Goal: Task Accomplishment & Management: Complete application form

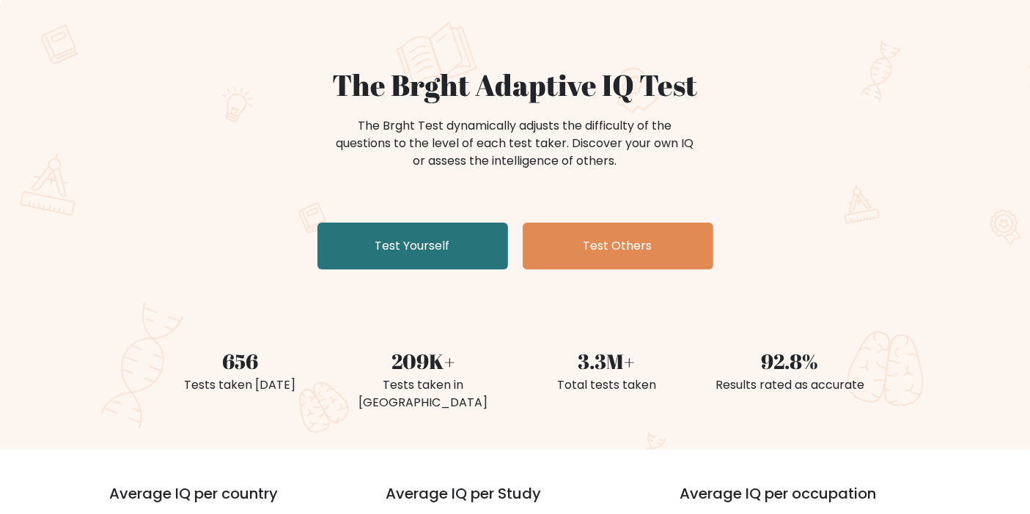
scroll to position [163, 0]
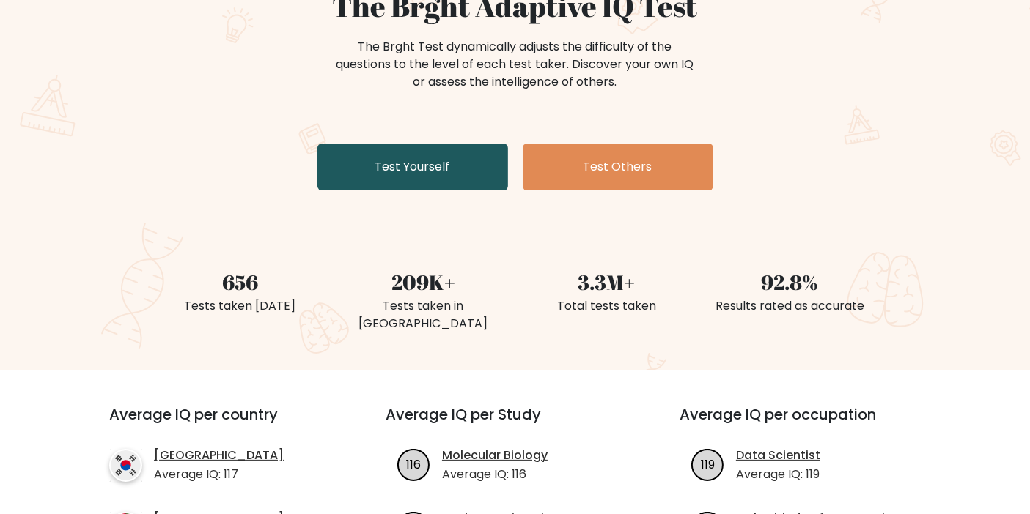
click at [417, 157] on link "Test Yourself" at bounding box center [412, 167] width 191 height 47
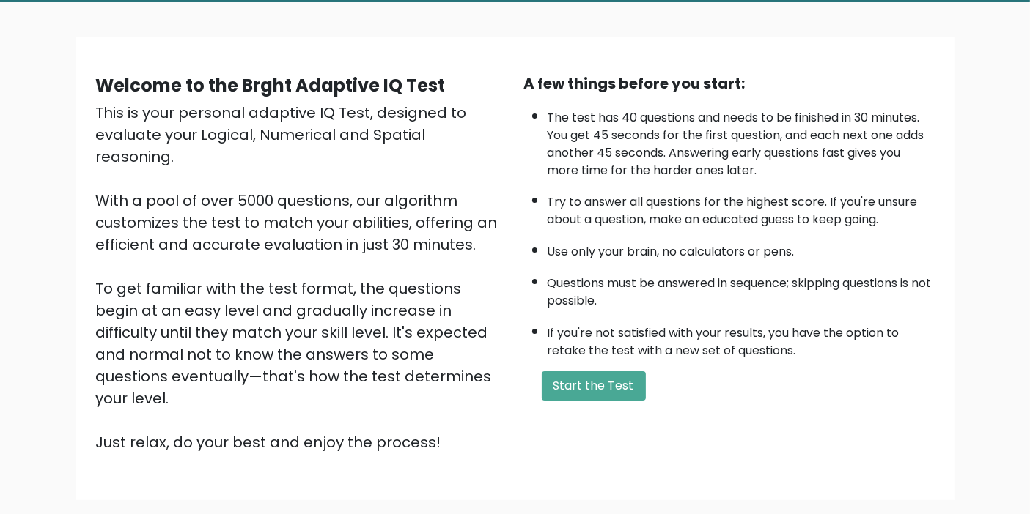
scroll to position [157, 0]
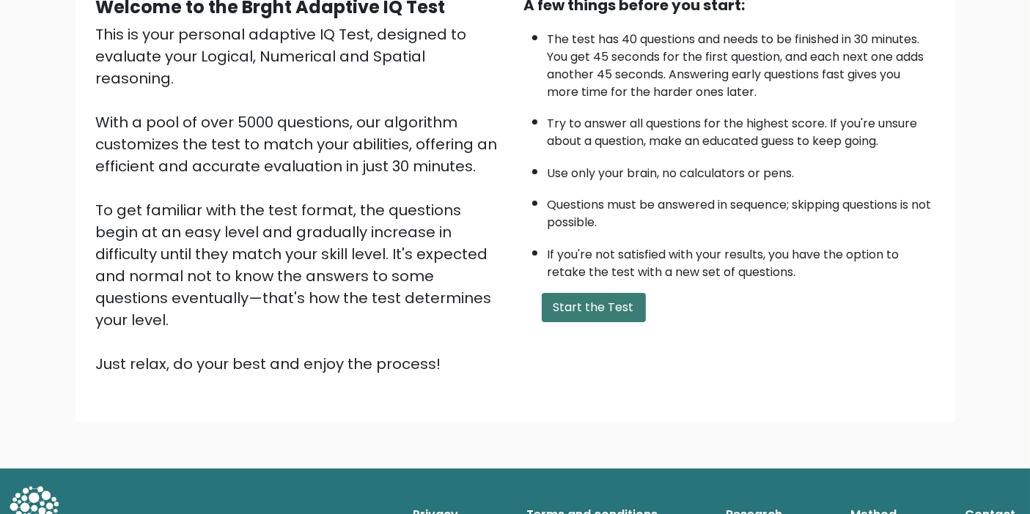
click at [578, 304] on button "Start the Test" at bounding box center [594, 307] width 104 height 29
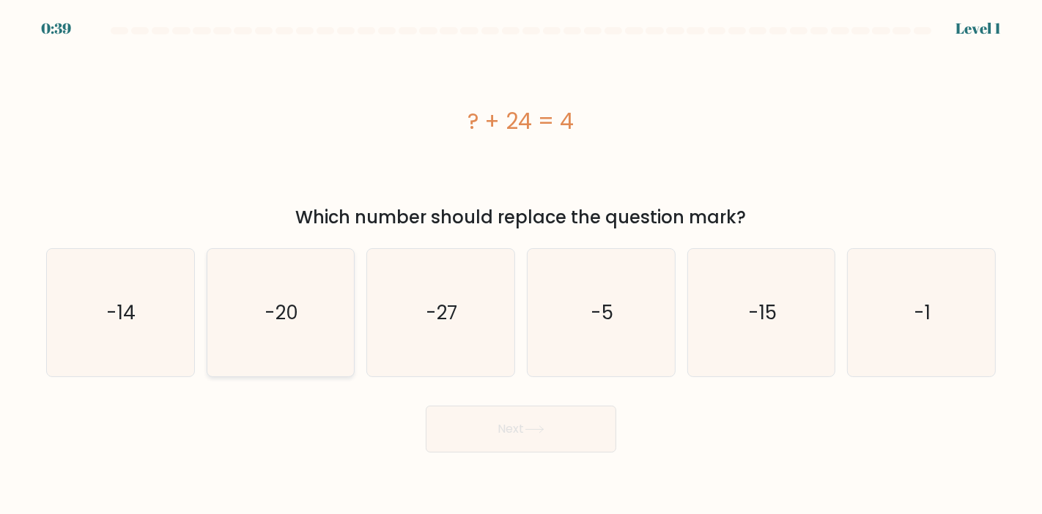
click at [308, 296] on icon "-20" at bounding box center [280, 312] width 127 height 127
click at [521, 265] on input "b. -20" at bounding box center [521, 260] width 1 height 7
radio input "true"
click at [486, 419] on button "Next" at bounding box center [521, 429] width 191 height 47
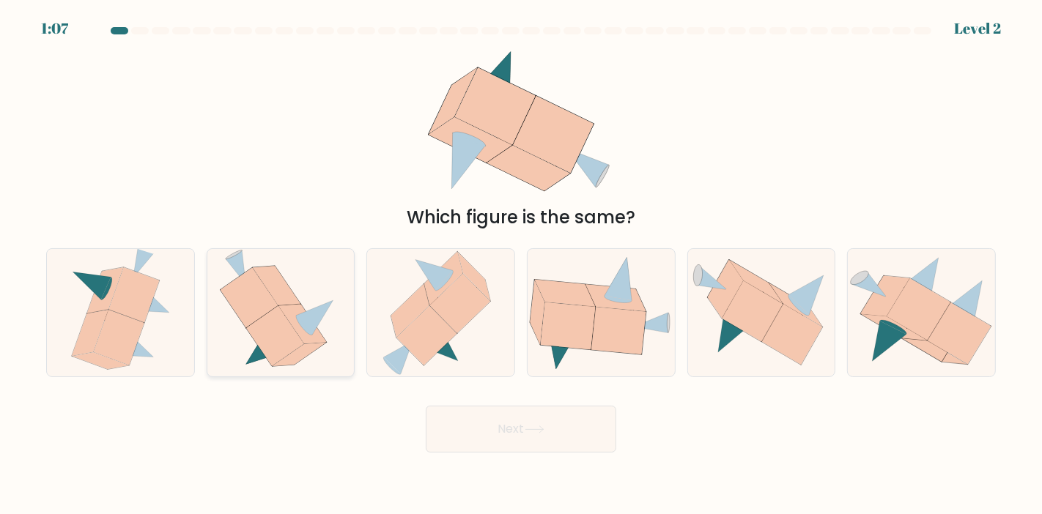
click at [301, 330] on icon at bounding box center [302, 324] width 48 height 40
click at [521, 265] on input "b." at bounding box center [521, 260] width 1 height 7
radio input "true"
click at [456, 424] on button "Next" at bounding box center [521, 429] width 191 height 47
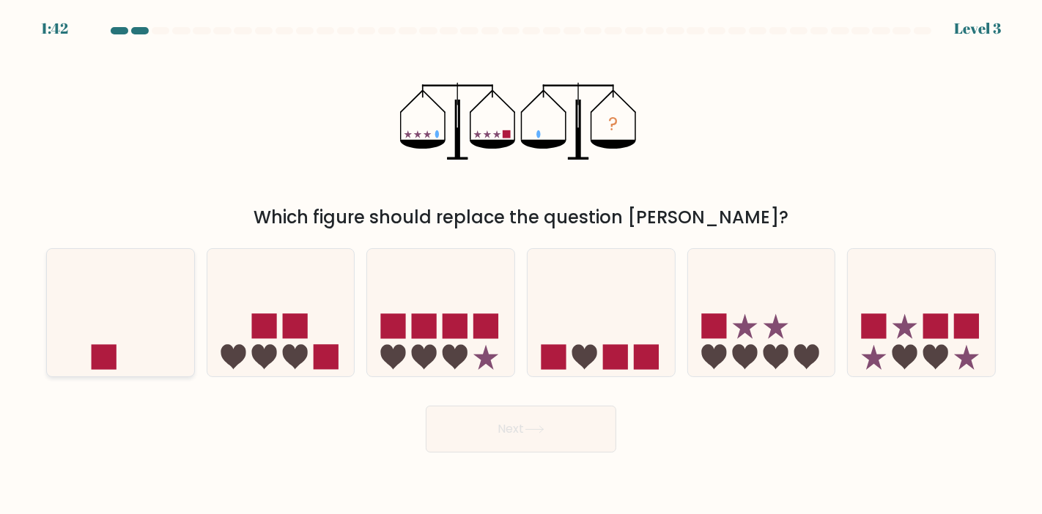
click at [143, 336] on icon at bounding box center [120, 313] width 147 height 122
click at [521, 265] on input "a." at bounding box center [521, 260] width 1 height 7
radio input "true"
click at [491, 443] on button "Next" at bounding box center [521, 429] width 191 height 47
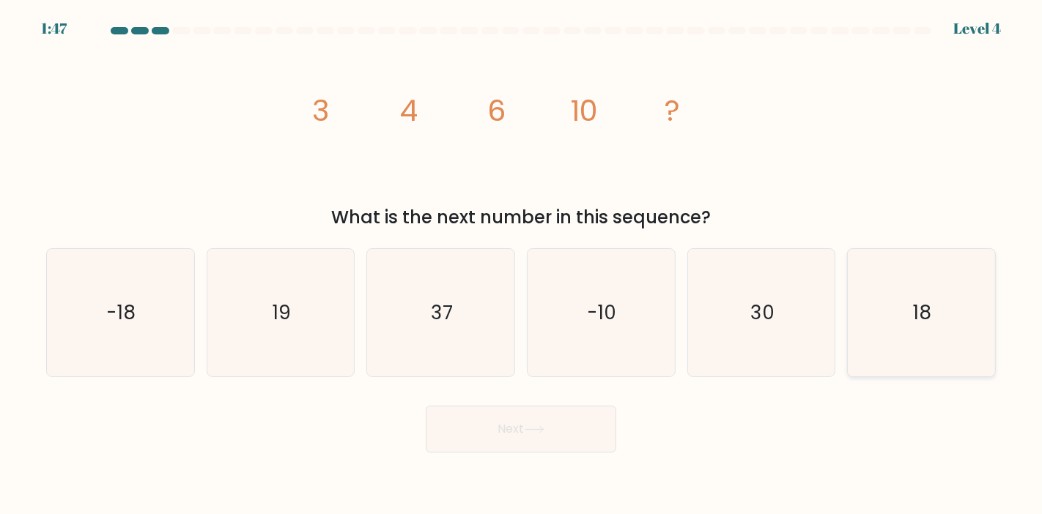
click at [895, 304] on icon "18" at bounding box center [920, 312] width 127 height 127
click at [522, 265] on input "f. 18" at bounding box center [521, 260] width 1 height 7
radio input "true"
click at [549, 428] on button "Next" at bounding box center [521, 429] width 191 height 47
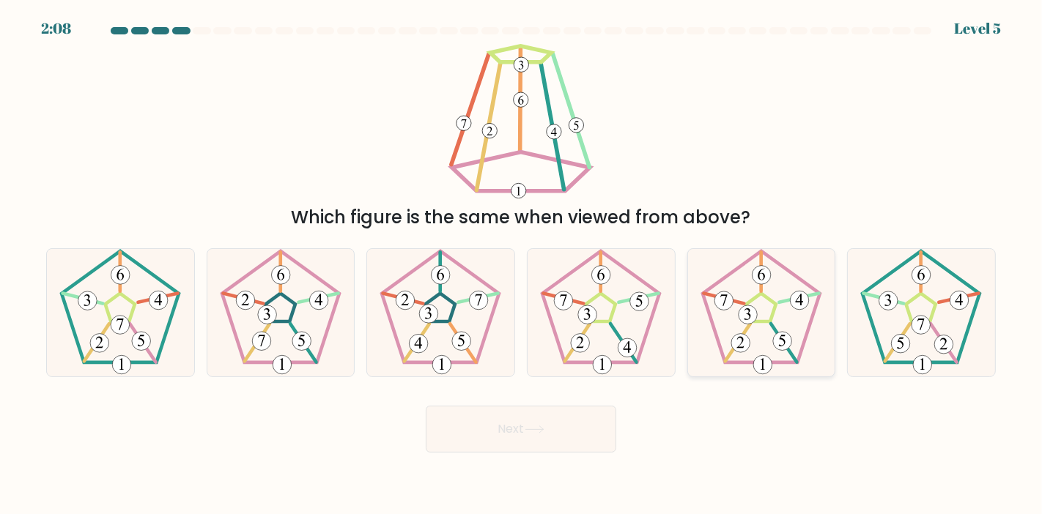
click at [746, 319] on icon at bounding box center [747, 314] width 7 height 12
click at [522, 265] on input "e." at bounding box center [521, 260] width 1 height 7
radio input "true"
click at [563, 330] on icon at bounding box center [600, 312] width 127 height 127
click at [522, 265] on input "d." at bounding box center [521, 260] width 1 height 7
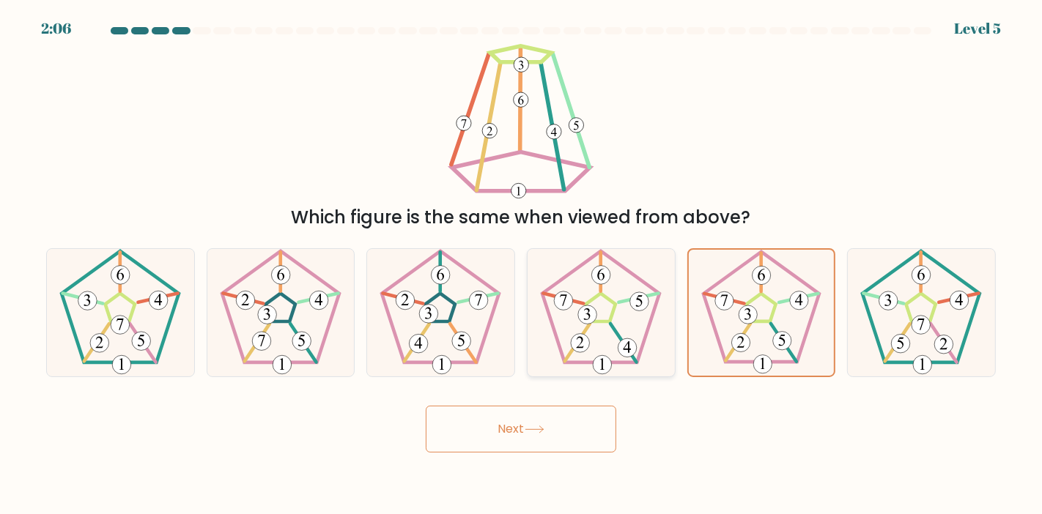
radio input "true"
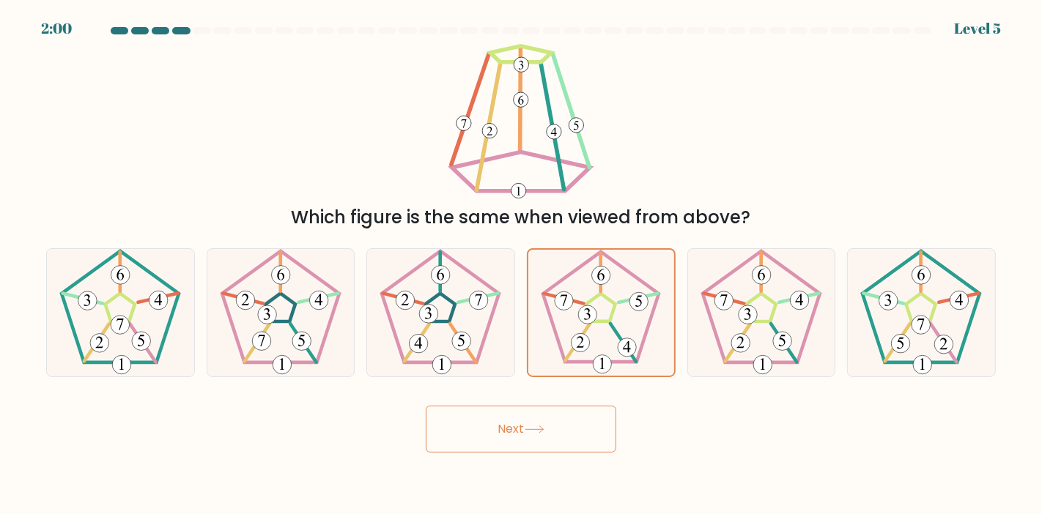
click at [563, 424] on button "Next" at bounding box center [521, 429] width 191 height 47
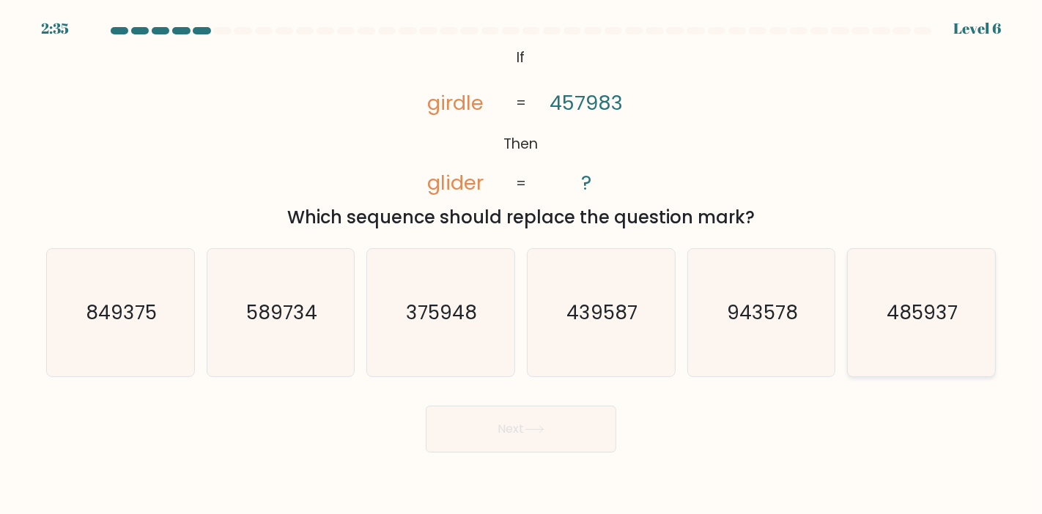
click at [966, 317] on icon "485937" at bounding box center [920, 312] width 127 height 127
click at [522, 265] on input "f. 485937" at bounding box center [521, 260] width 1 height 7
radio input "true"
click at [535, 436] on button "Next" at bounding box center [521, 429] width 191 height 47
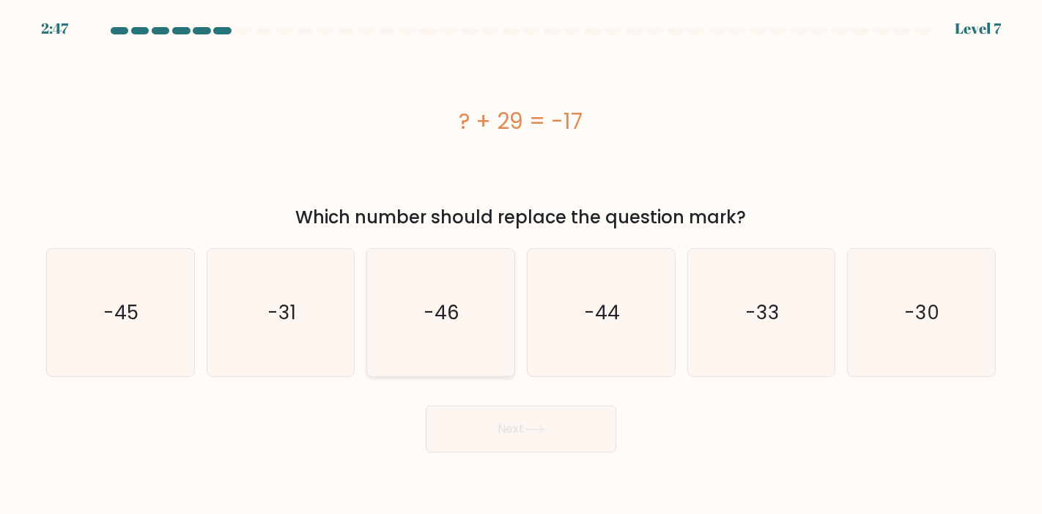
click at [433, 311] on text "-46" at bounding box center [441, 313] width 35 height 26
click at [521, 265] on input "c. -46" at bounding box center [521, 260] width 1 height 7
radio input "true"
click at [524, 436] on button "Next" at bounding box center [521, 429] width 191 height 47
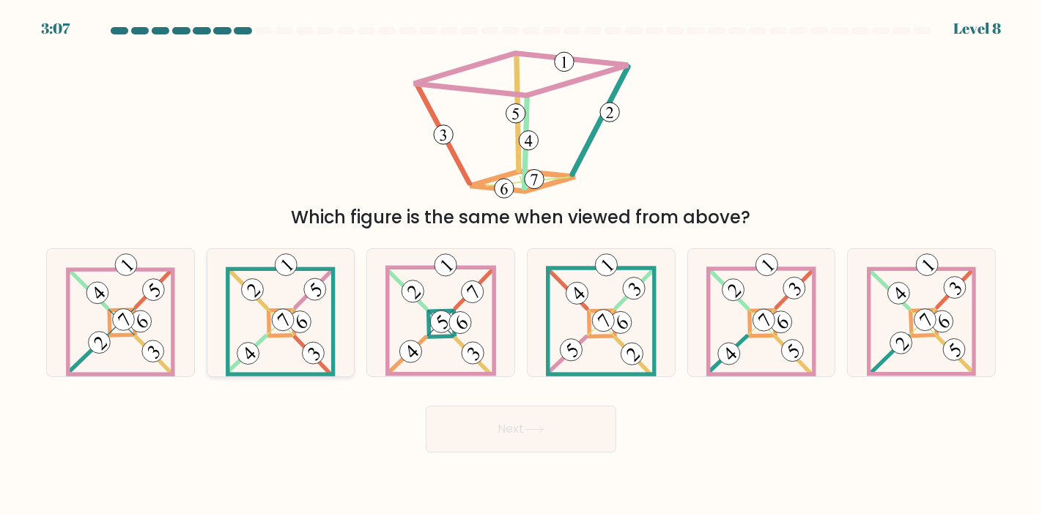
click at [285, 309] on 112 at bounding box center [282, 319] width 31 height 31
click at [521, 265] on input "b." at bounding box center [521, 260] width 1 height 7
radio input "true"
click at [630, 325] on 877 at bounding box center [621, 323] width 32 height 32
click at [522, 265] on input "d." at bounding box center [521, 260] width 1 height 7
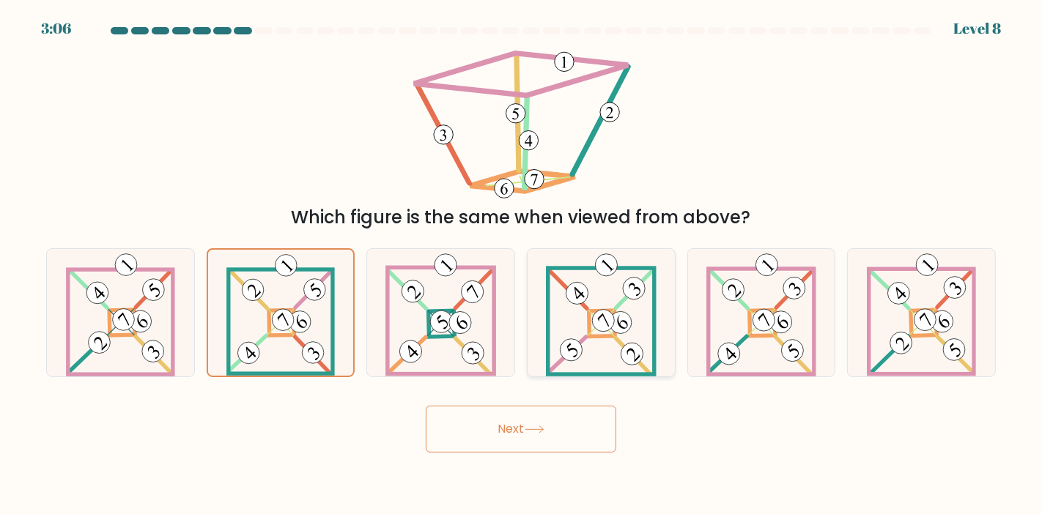
radio input "true"
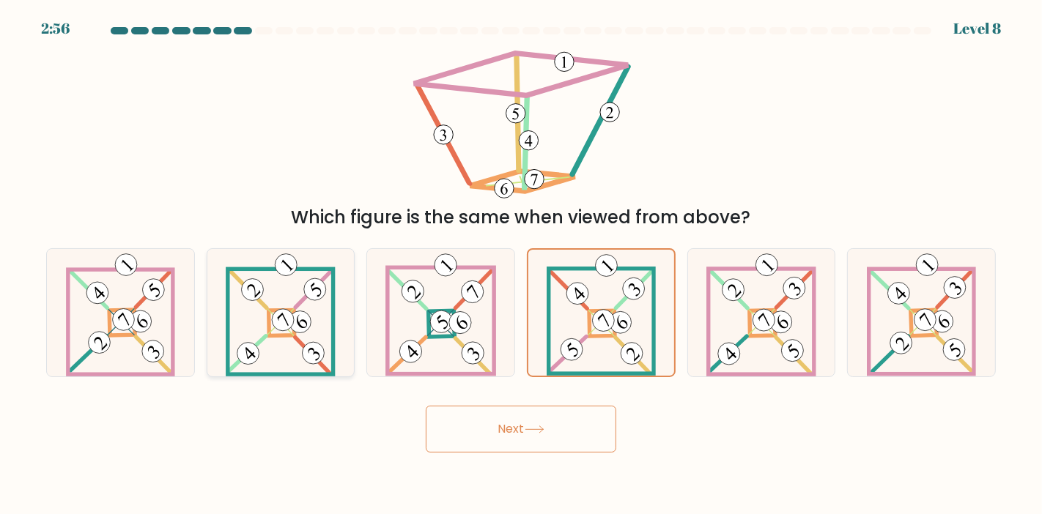
click at [282, 325] on 112 at bounding box center [282, 319] width 31 height 31
click at [521, 265] on input "b." at bounding box center [521, 260] width 1 height 7
radio input "true"
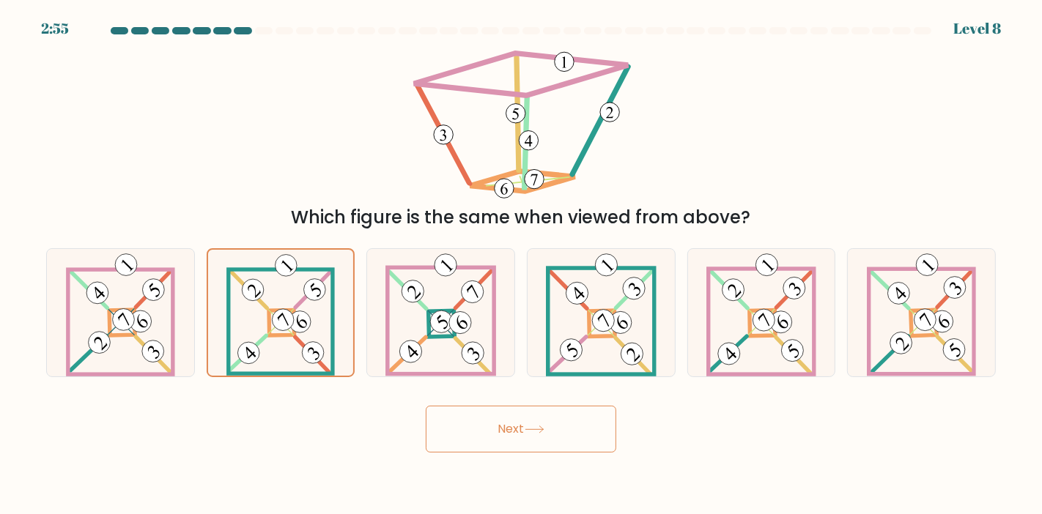
click at [470, 418] on button "Next" at bounding box center [521, 429] width 191 height 47
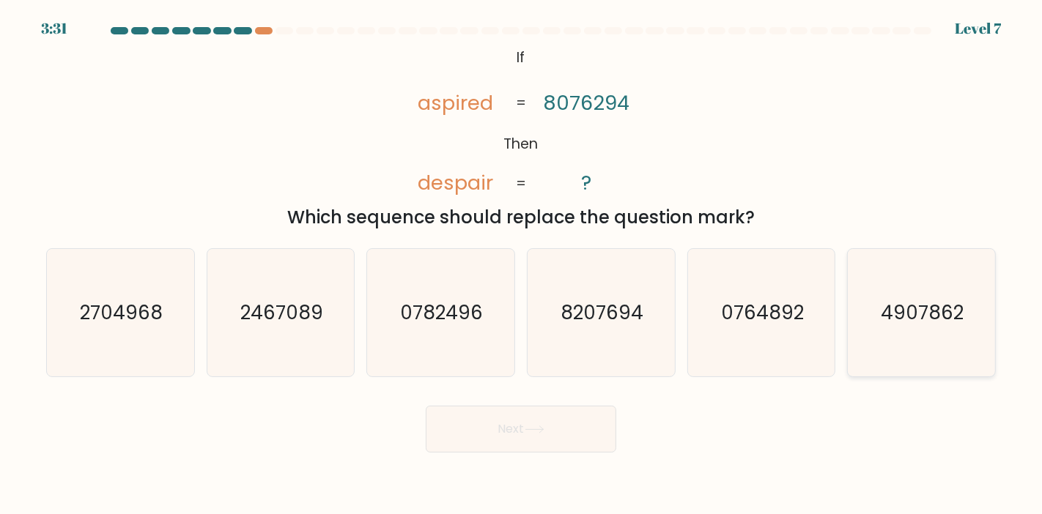
click at [884, 333] on icon "4907862" at bounding box center [920, 312] width 127 height 127
click at [522, 265] on input "f. 4907862" at bounding box center [521, 260] width 1 height 7
radio input "true"
click at [500, 431] on button "Next" at bounding box center [521, 429] width 191 height 47
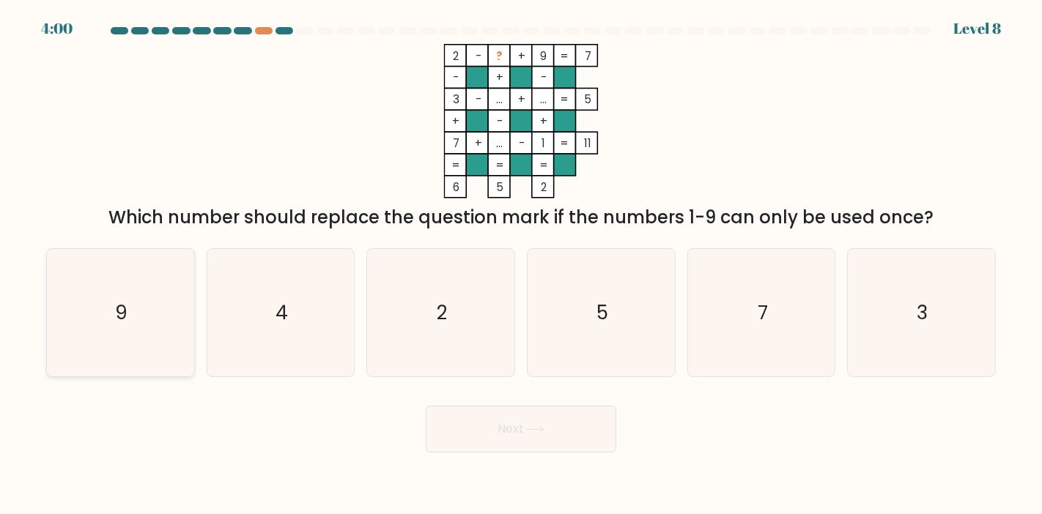
click at [163, 321] on icon "9" at bounding box center [119, 312] width 127 height 127
click at [521, 265] on input "a. 9" at bounding box center [521, 260] width 1 height 7
radio input "true"
click at [250, 326] on icon "4" at bounding box center [280, 312] width 127 height 127
click at [521, 265] on input "b. 4" at bounding box center [521, 260] width 1 height 7
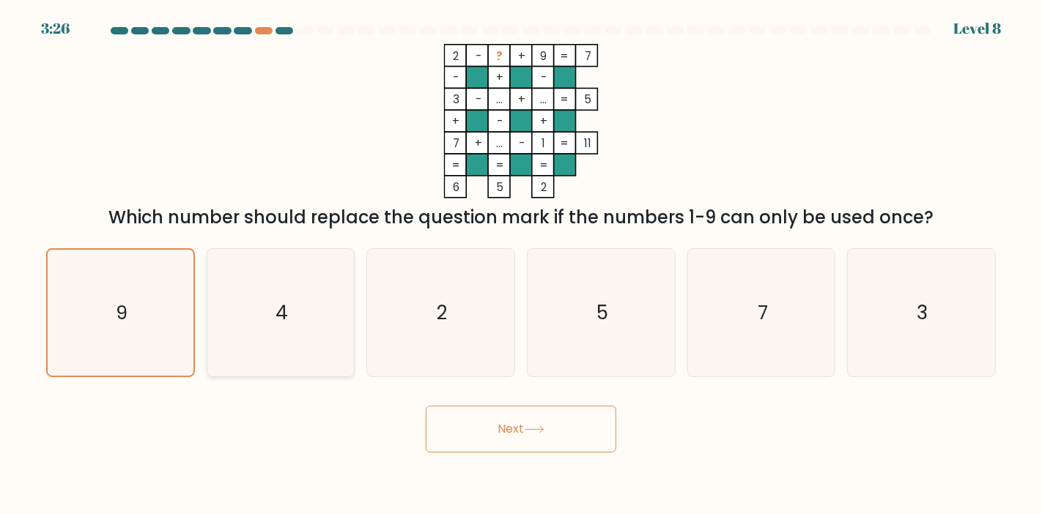
radio input "true"
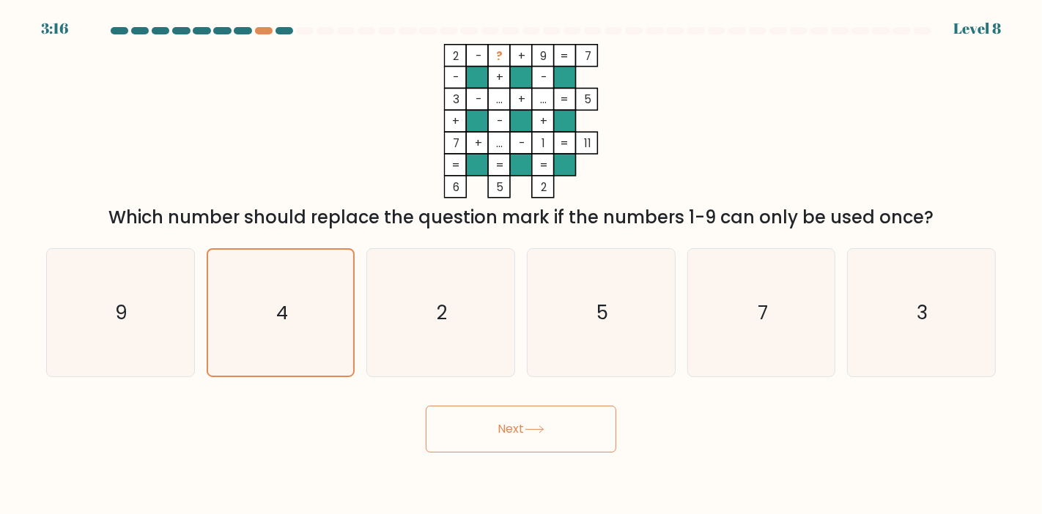
click at [541, 440] on button "Next" at bounding box center [521, 429] width 191 height 47
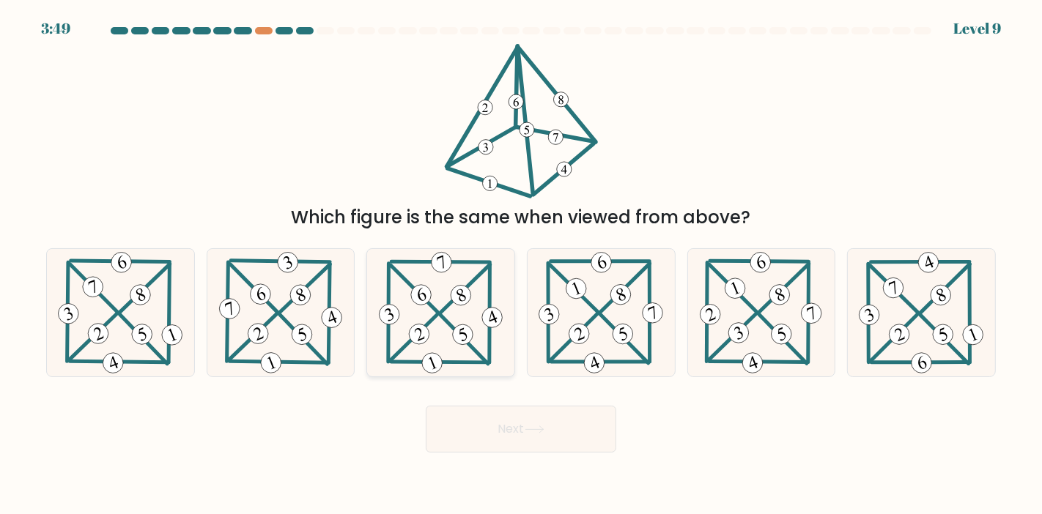
click at [408, 328] on icon at bounding box center [441, 312] width 130 height 127
click at [521, 265] on input "c." at bounding box center [521, 260] width 1 height 7
radio input "true"
click at [498, 424] on button "Next" at bounding box center [521, 429] width 191 height 47
click at [522, 428] on button "Next" at bounding box center [521, 429] width 191 height 47
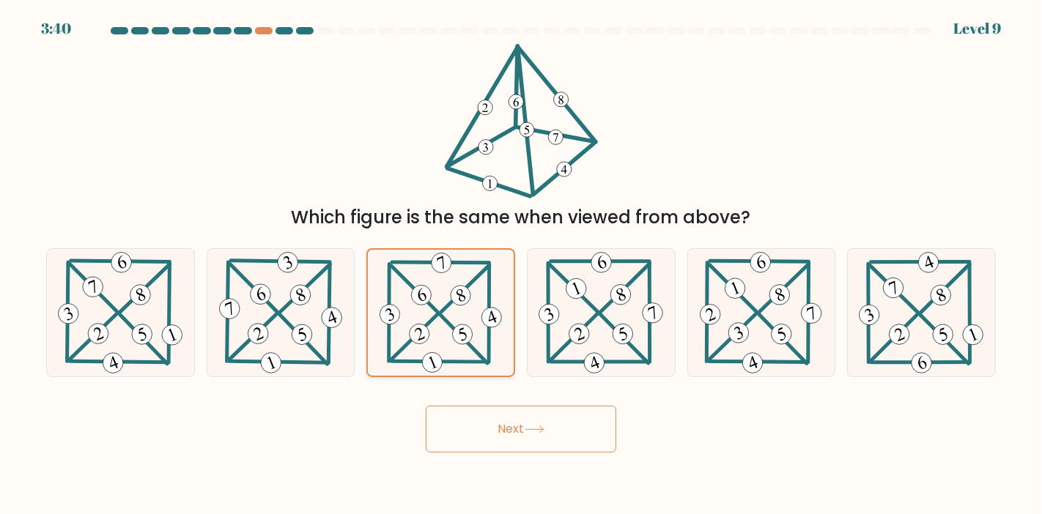
click at [412, 319] on icon at bounding box center [441, 313] width 128 height 126
click at [521, 265] on input "c." at bounding box center [521, 260] width 1 height 7
click at [513, 436] on button "Next" at bounding box center [521, 429] width 191 height 47
click at [552, 344] on icon at bounding box center [601, 312] width 130 height 127
click at [522, 265] on input "d." at bounding box center [521, 260] width 1 height 7
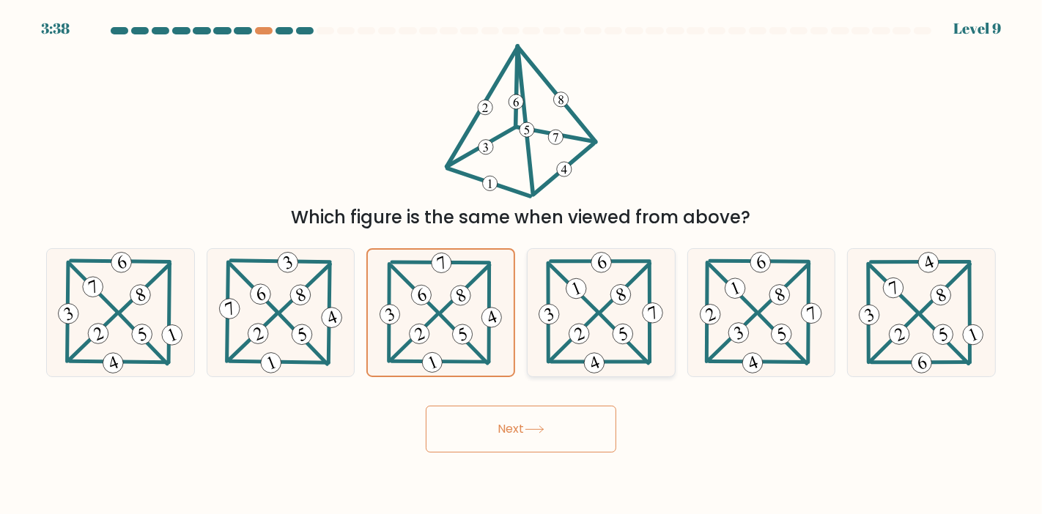
radio input "true"
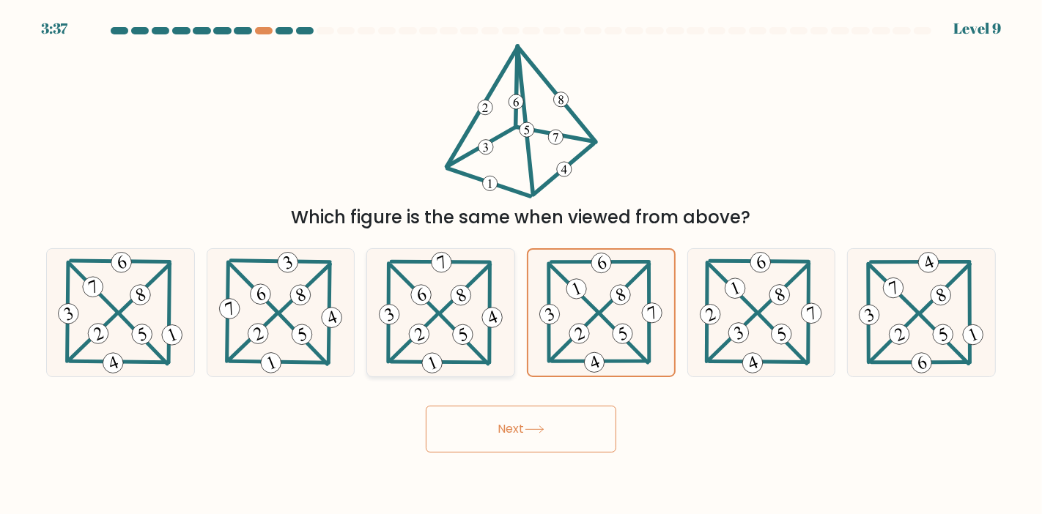
click at [457, 319] on icon at bounding box center [441, 312] width 130 height 127
click at [521, 265] on input "c." at bounding box center [521, 260] width 1 height 7
radio input "true"
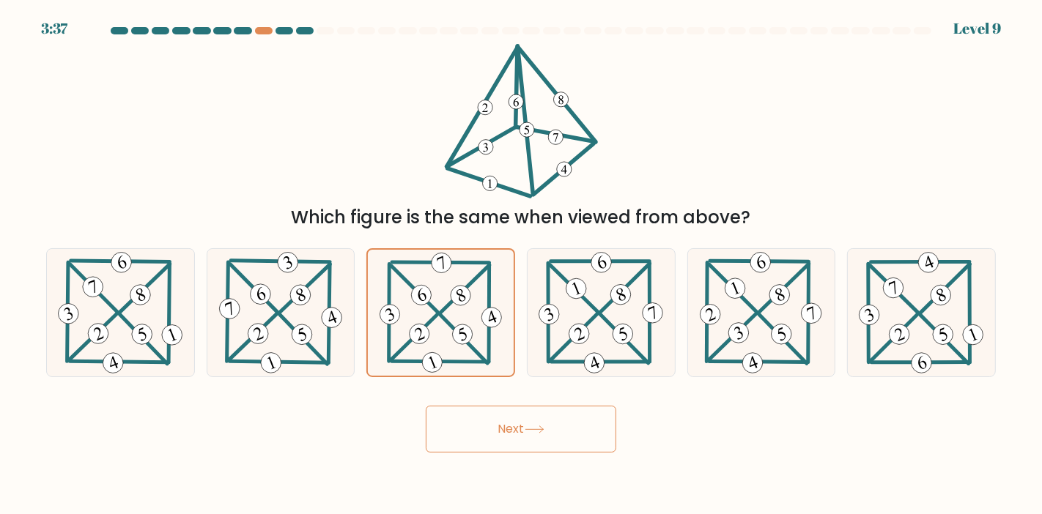
click at [544, 426] on icon at bounding box center [535, 430] width 20 height 8
click at [166, 277] on icon at bounding box center [120, 312] width 130 height 127
click at [521, 265] on input "a." at bounding box center [521, 260] width 1 height 7
radio input "true"
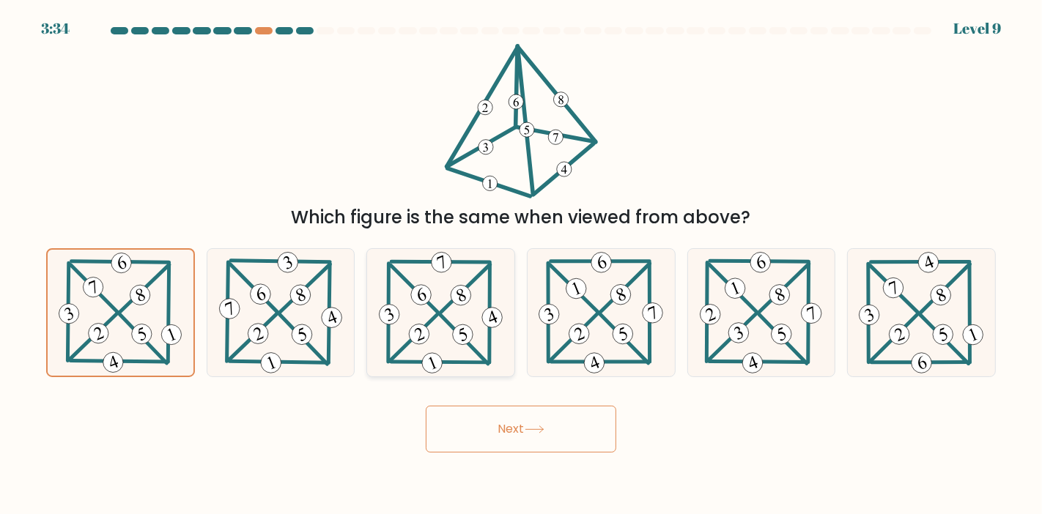
click at [425, 300] on icon at bounding box center [422, 293] width 8 height 13
click at [521, 265] on input "c." at bounding box center [521, 260] width 1 height 7
radio input "true"
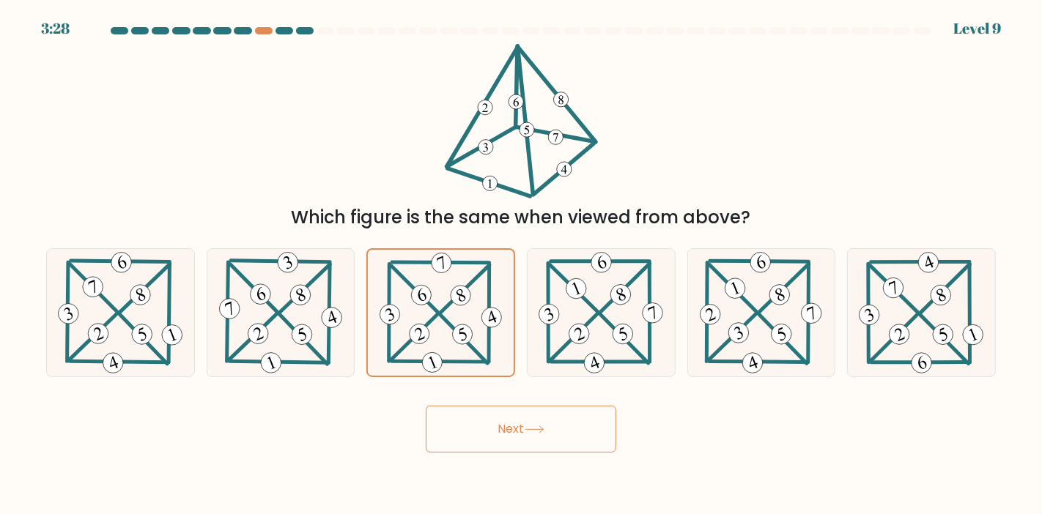
click at [486, 418] on button "Next" at bounding box center [521, 429] width 191 height 47
click at [467, 301] on 222 at bounding box center [461, 296] width 26 height 26
click at [521, 265] on input "c." at bounding box center [521, 260] width 1 height 7
click at [523, 435] on button "Next" at bounding box center [521, 429] width 191 height 47
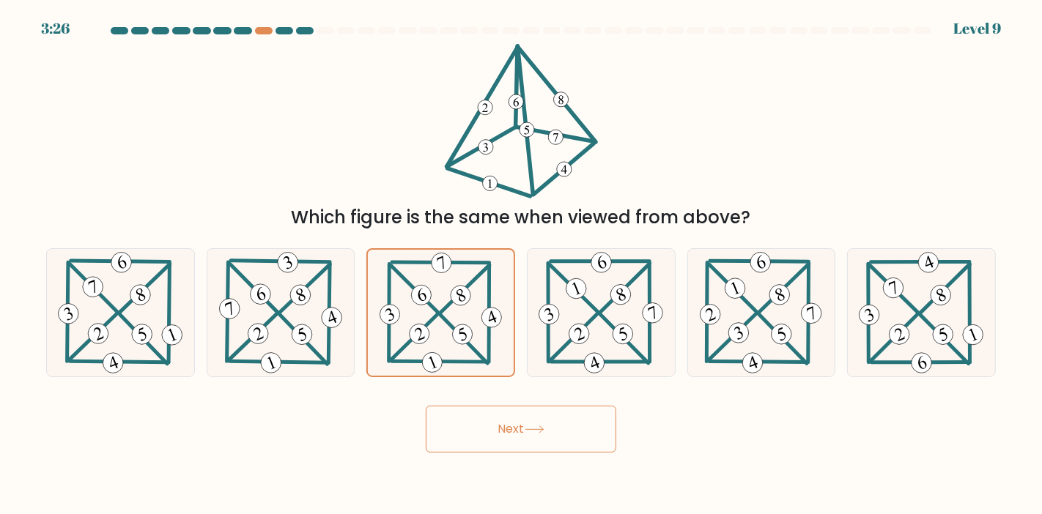
click at [352, 408] on div "Next" at bounding box center [520, 424] width 967 height 58
click at [300, 327] on 462 at bounding box center [302, 335] width 26 height 26
click at [521, 265] on input "b." at bounding box center [521, 260] width 1 height 7
radio input "true"
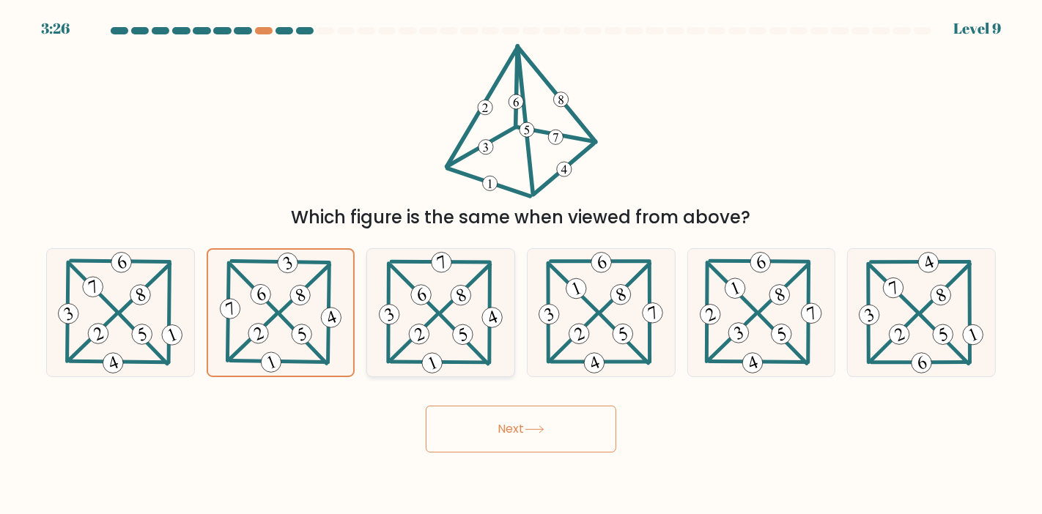
click at [472, 350] on 204 at bounding box center [464, 339] width 48 height 49
click at [521, 265] on input "c." at bounding box center [521, 260] width 1 height 7
radio input "true"
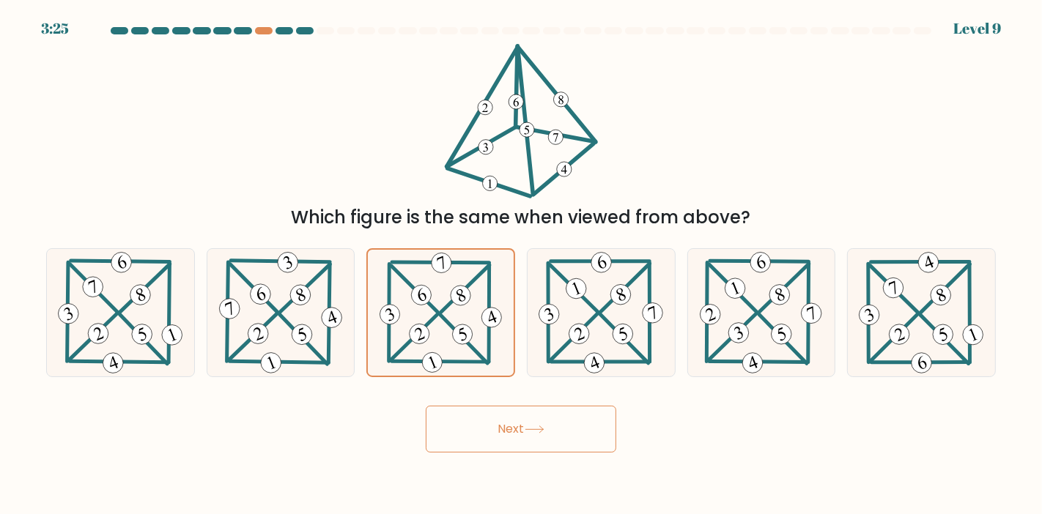
click at [507, 426] on button "Next" at bounding box center [521, 429] width 191 height 47
drag, startPoint x: 507, startPoint y: 427, endPoint x: 497, endPoint y: 428, distance: 10.3
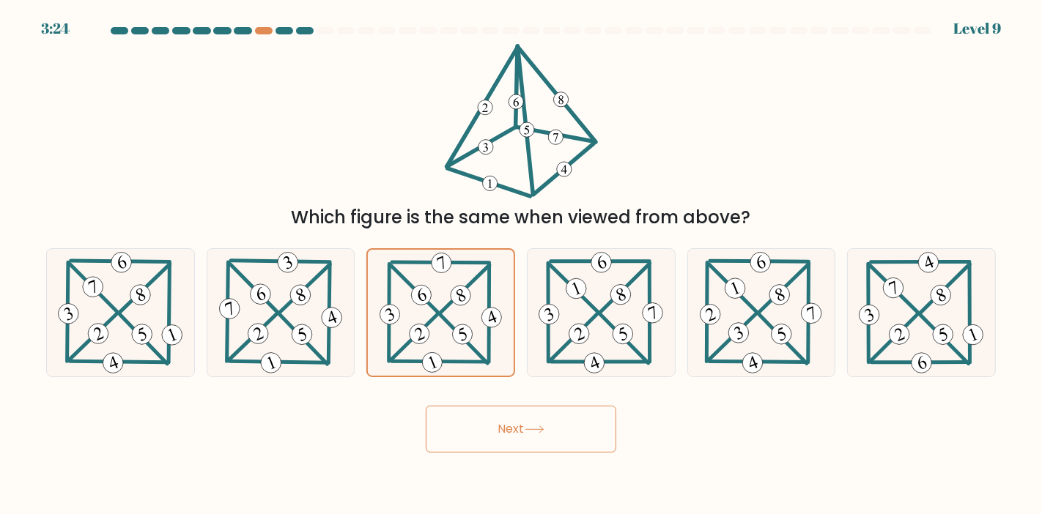
click at [497, 428] on button "Next" at bounding box center [521, 429] width 191 height 47
drag, startPoint x: 497, startPoint y: 428, endPoint x: 502, endPoint y: 495, distance: 67.6
click at [502, 495] on body "3:23 Level 9" at bounding box center [521, 257] width 1042 height 514
drag, startPoint x: 502, startPoint y: 495, endPoint x: 517, endPoint y: 411, distance: 85.5
click at [517, 411] on body "3:22 Level 9" at bounding box center [521, 257] width 1042 height 514
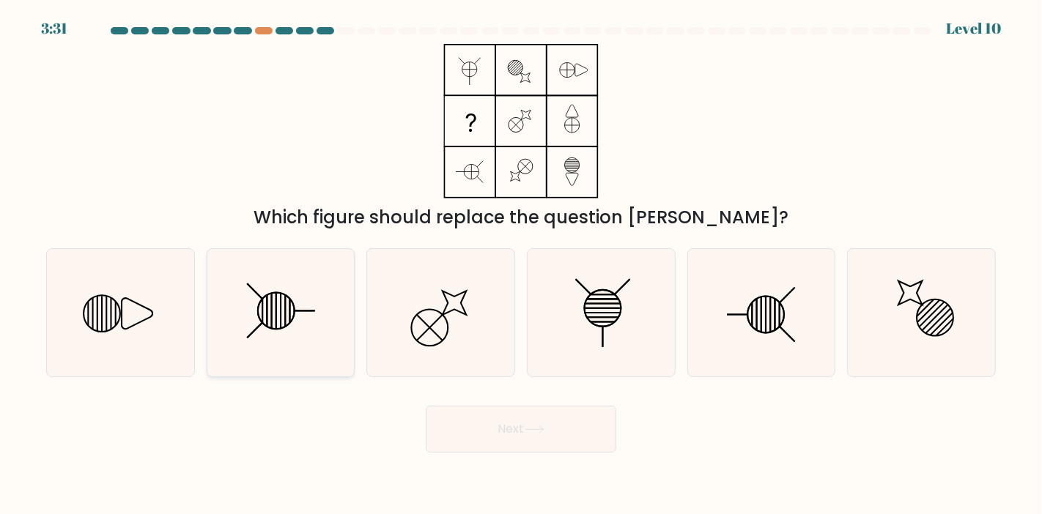
click at [312, 320] on icon at bounding box center [280, 312] width 127 height 127
click at [521, 265] on input "b." at bounding box center [521, 260] width 1 height 7
radio input "true"
click at [520, 439] on button "Next" at bounding box center [521, 429] width 191 height 47
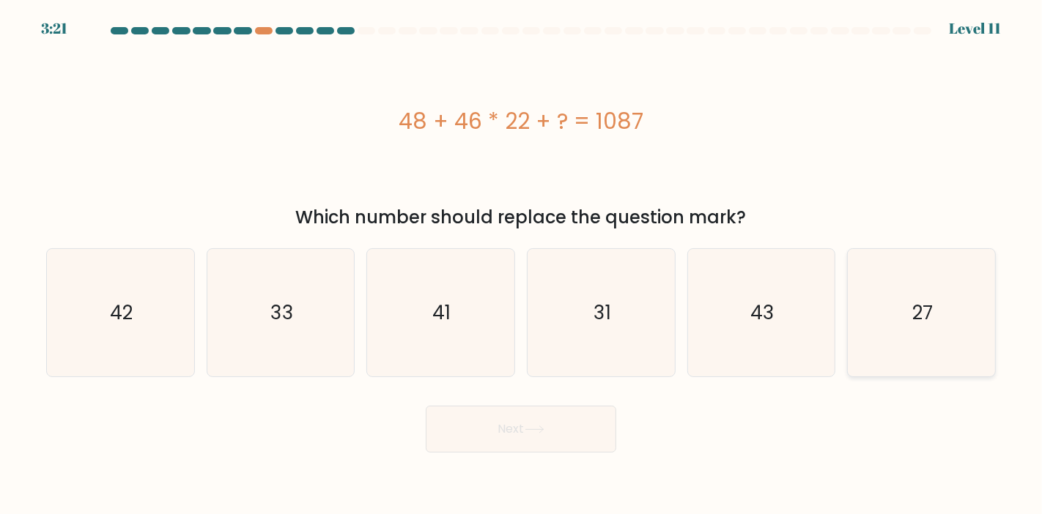
click at [903, 336] on icon "27" at bounding box center [920, 312] width 127 height 127
click at [522, 265] on input "f. 27" at bounding box center [521, 260] width 1 height 7
radio input "true"
click at [569, 429] on button "Next" at bounding box center [521, 429] width 191 height 47
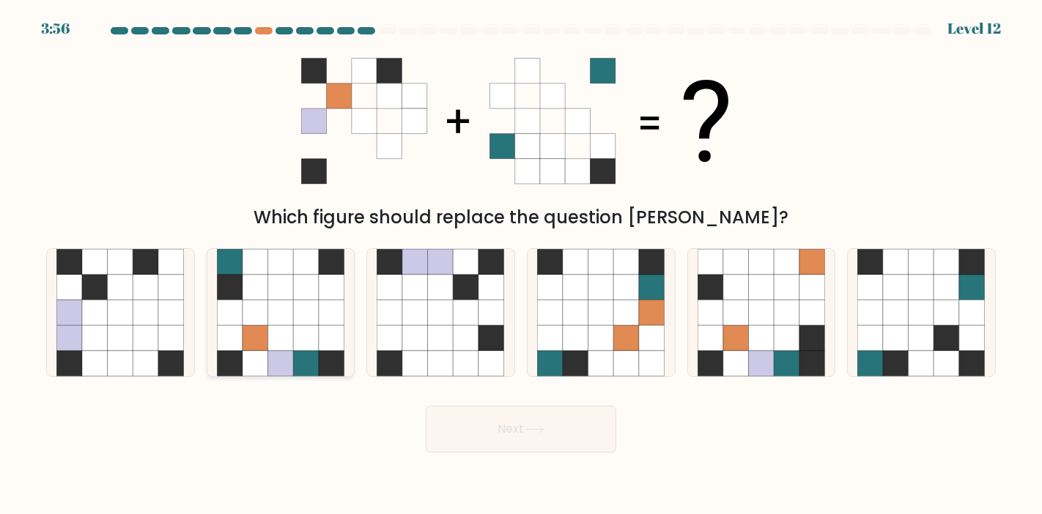
click at [276, 314] on icon at bounding box center [281, 313] width 26 height 26
click at [521, 265] on input "b." at bounding box center [521, 260] width 1 height 7
radio input "true"
click at [484, 429] on button "Next" at bounding box center [521, 429] width 191 height 47
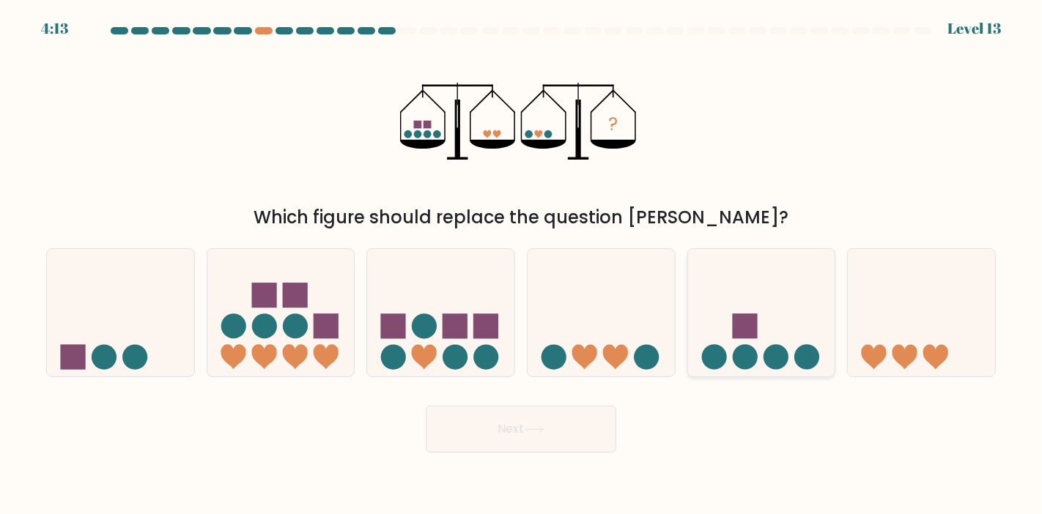
click at [747, 336] on rect at bounding box center [744, 326] width 25 height 25
click at [522, 265] on input "e." at bounding box center [521, 260] width 1 height 7
radio input "true"
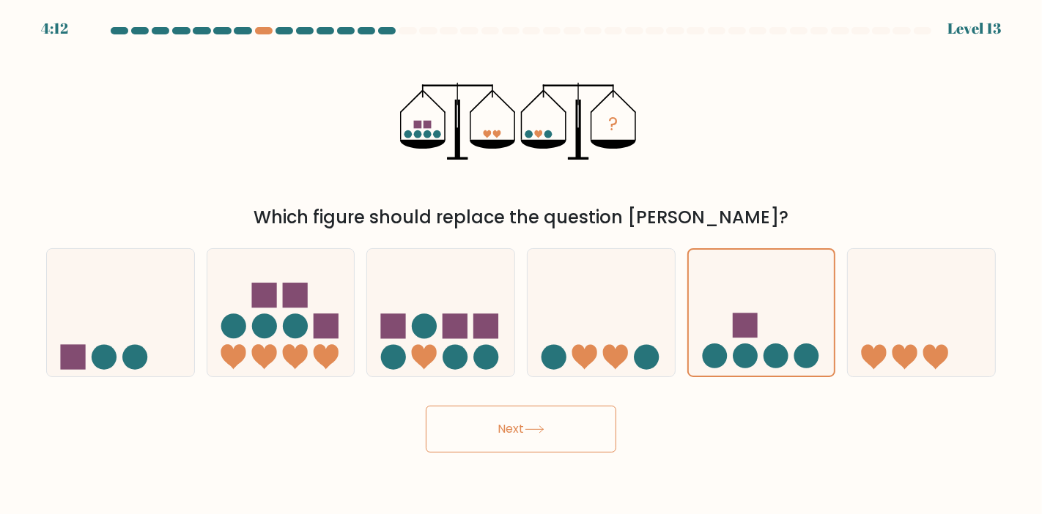
click at [497, 428] on button "Next" at bounding box center [521, 429] width 191 height 47
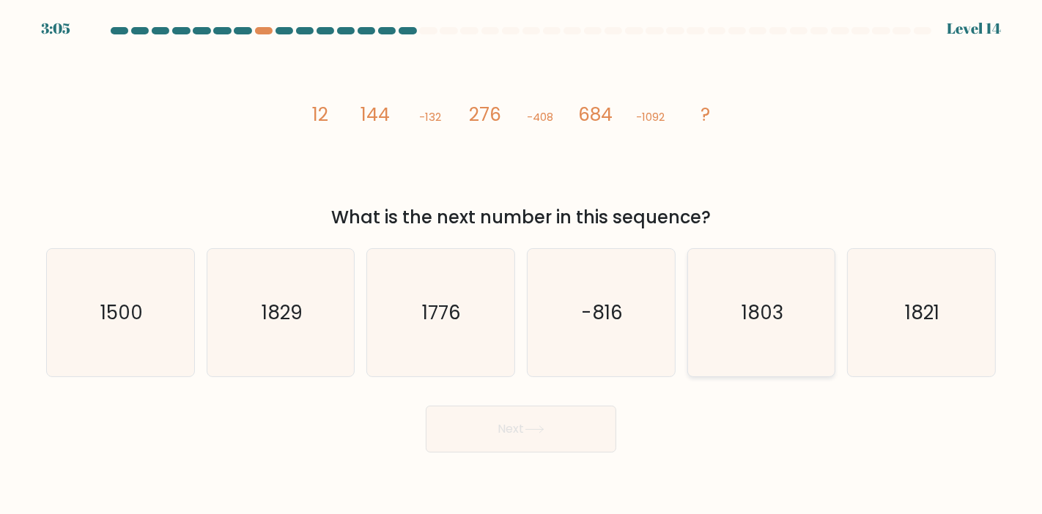
click at [783, 331] on icon "1803" at bounding box center [761, 312] width 127 height 127
click at [522, 265] on input "e. 1803" at bounding box center [521, 260] width 1 height 7
radio input "true"
click at [561, 432] on button "Next" at bounding box center [521, 429] width 191 height 47
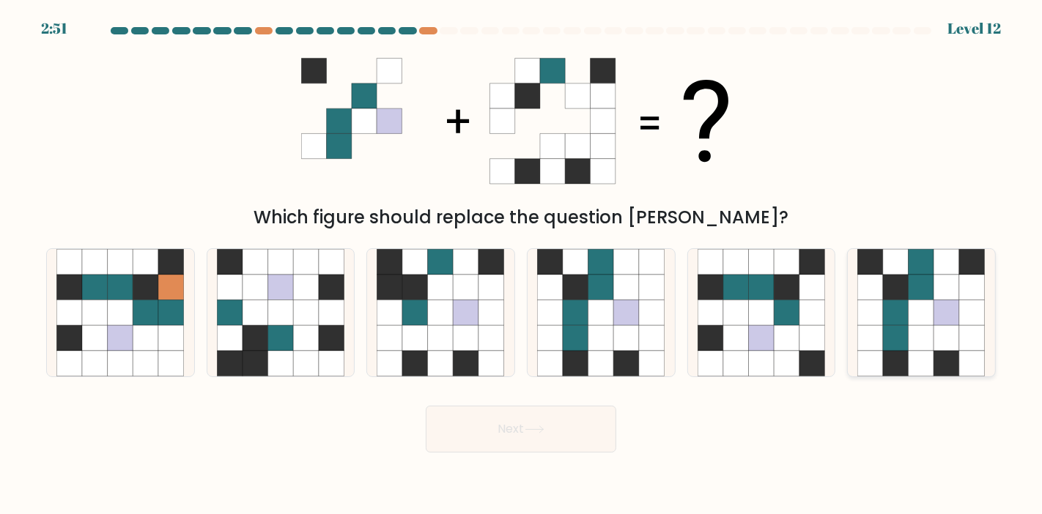
click at [935, 313] on icon at bounding box center [947, 313] width 26 height 26
click at [522, 265] on input "f." at bounding box center [521, 260] width 1 height 7
radio input "true"
click at [511, 436] on button "Next" at bounding box center [521, 429] width 191 height 47
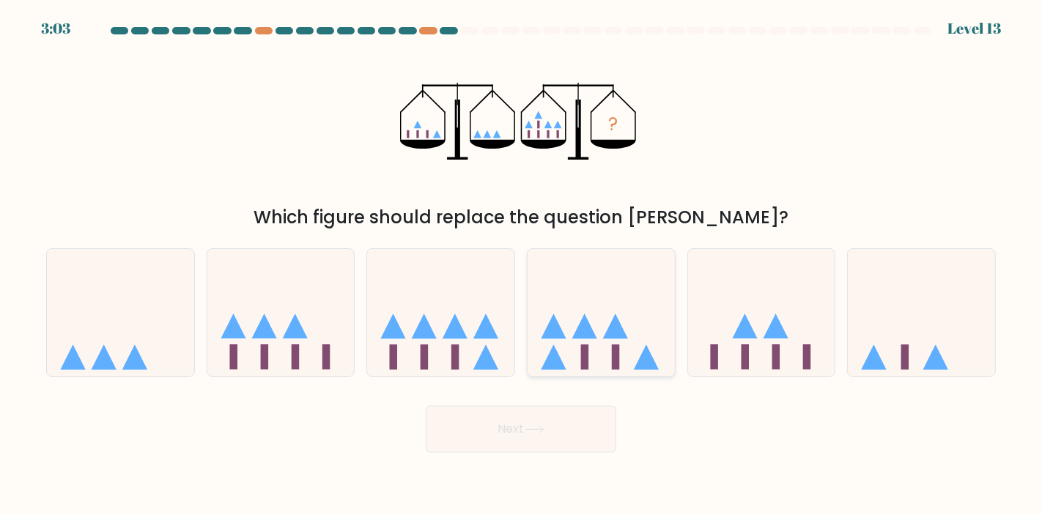
click at [580, 346] on icon at bounding box center [601, 313] width 147 height 122
click at [522, 265] on input "d." at bounding box center [521, 260] width 1 height 7
radio input "true"
click at [521, 434] on button "Next" at bounding box center [521, 429] width 191 height 47
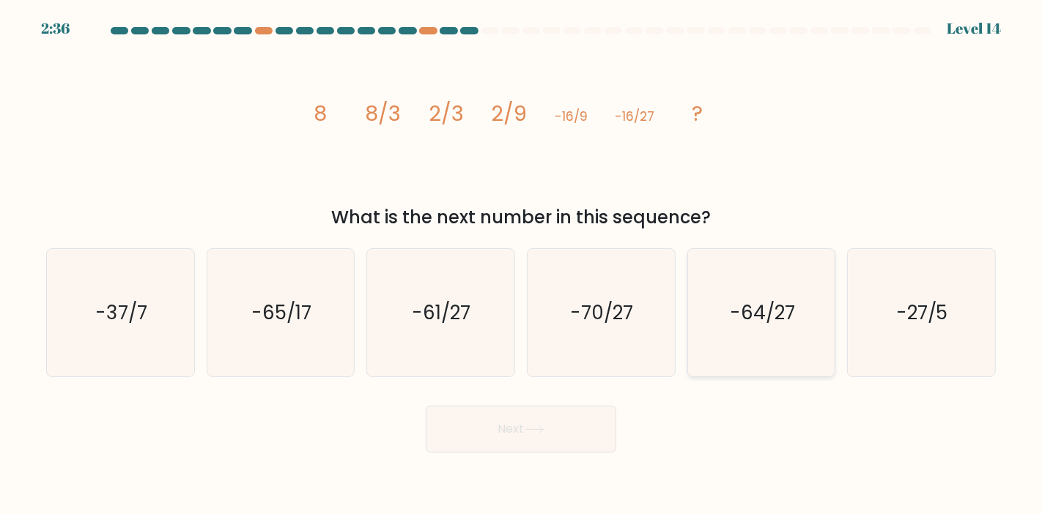
click at [736, 313] on text "-64/27" at bounding box center [763, 313] width 64 height 26
click at [522, 265] on input "e. -64/27" at bounding box center [521, 260] width 1 height 7
radio input "true"
click at [477, 437] on button "Next" at bounding box center [521, 429] width 191 height 47
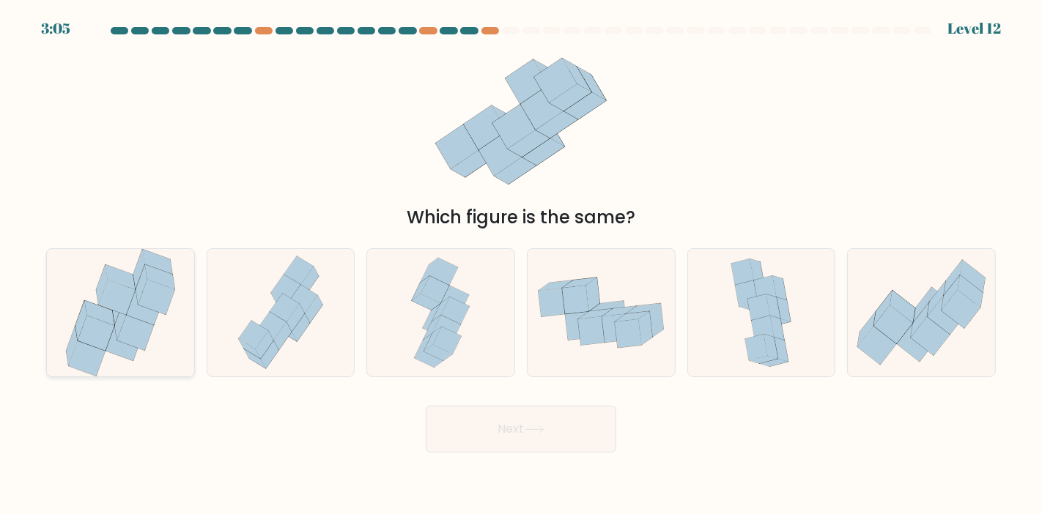
click at [154, 312] on icon at bounding box center [144, 307] width 37 height 35
click at [521, 265] on input "a." at bounding box center [521, 260] width 1 height 7
radio input "true"
click at [473, 429] on button "Next" at bounding box center [521, 429] width 191 height 47
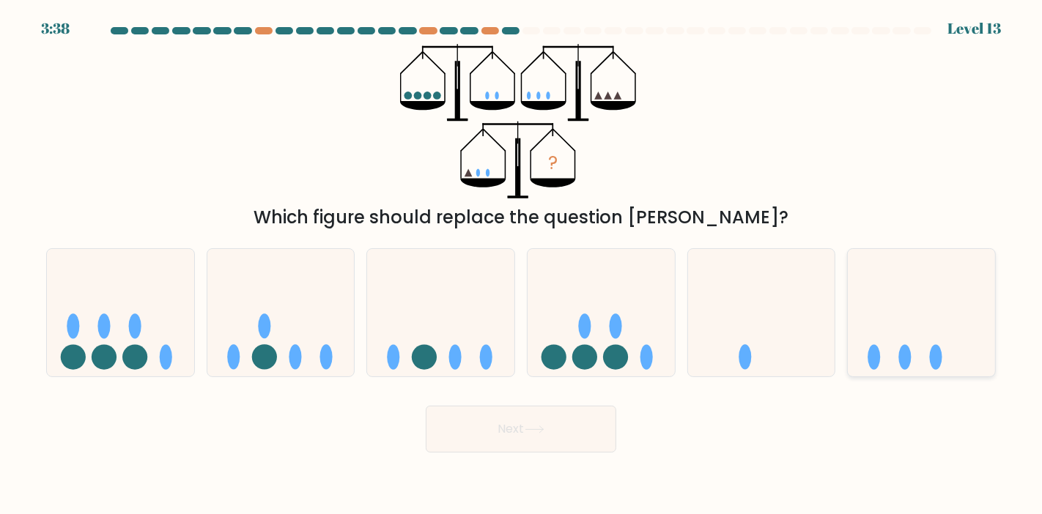
click at [906, 330] on icon at bounding box center [921, 313] width 147 height 122
click at [522, 265] on input "f." at bounding box center [521, 260] width 1 height 7
radio input "true"
click at [523, 421] on button "Next" at bounding box center [521, 429] width 191 height 47
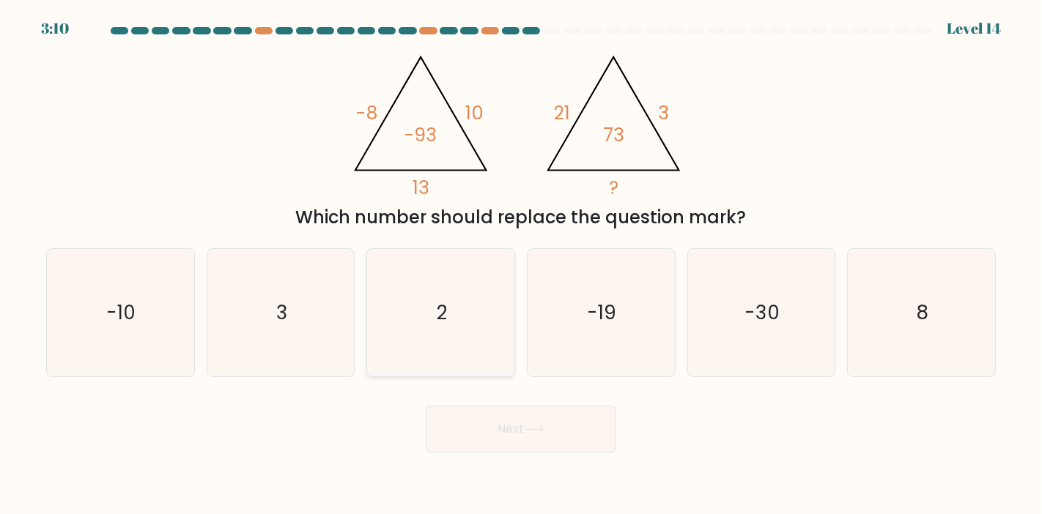
click at [440, 332] on icon "2" at bounding box center [440, 312] width 127 height 127
click at [521, 265] on input "c. 2" at bounding box center [521, 260] width 1 height 7
radio input "true"
click at [492, 424] on button "Next" at bounding box center [521, 429] width 191 height 47
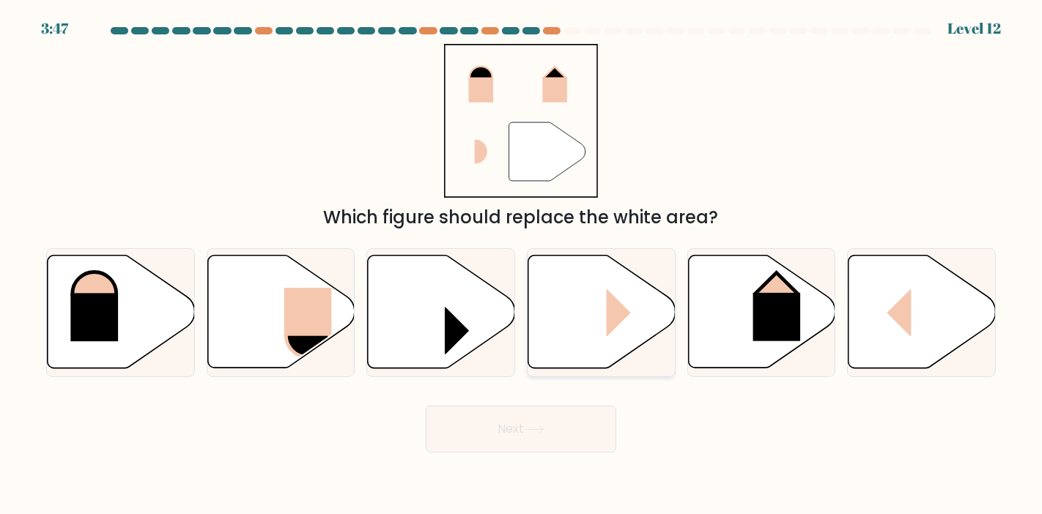
click at [601, 298] on icon at bounding box center [601, 312] width 147 height 113
click at [522, 265] on input "d." at bounding box center [521, 260] width 1 height 7
radio input "true"
click at [564, 429] on button "Next" at bounding box center [521, 429] width 191 height 47
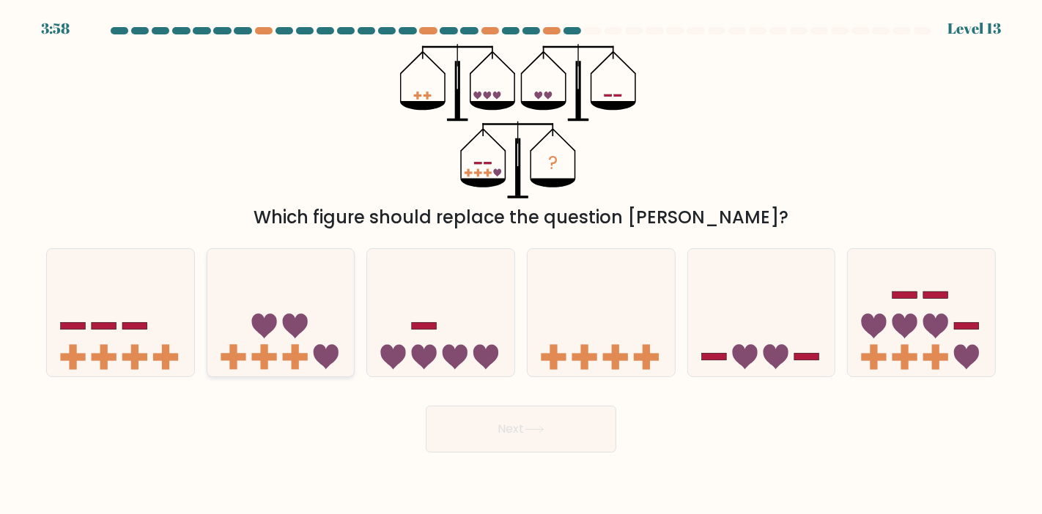
click at [289, 342] on icon at bounding box center [280, 313] width 147 height 122
click at [521, 265] on input "b." at bounding box center [521, 260] width 1 height 7
radio input "true"
click at [501, 432] on button "Next" at bounding box center [521, 429] width 191 height 47
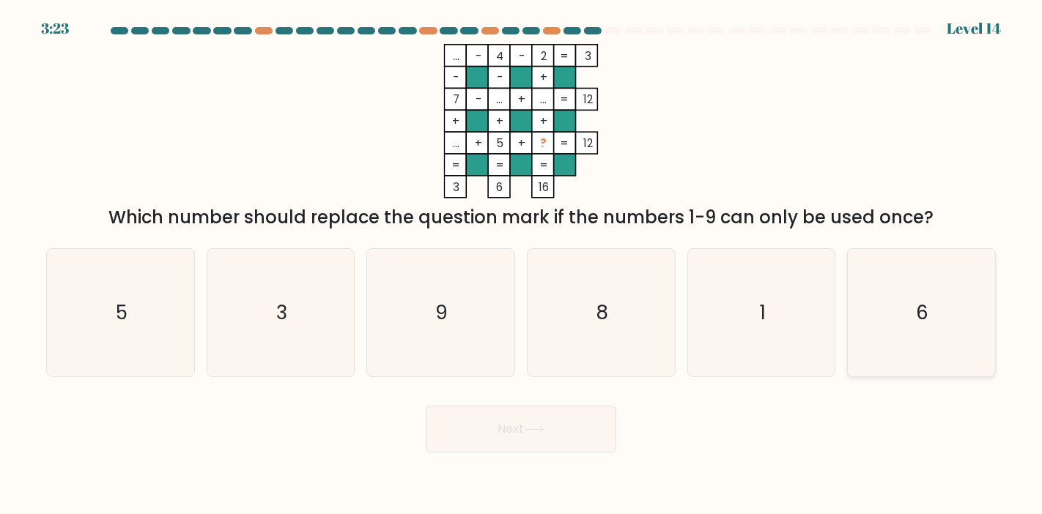
click at [873, 284] on icon "6" at bounding box center [920, 312] width 127 height 127
click at [522, 265] on input "f. 6" at bounding box center [521, 260] width 1 height 7
radio input "true"
click at [525, 437] on button "Next" at bounding box center [521, 429] width 191 height 47
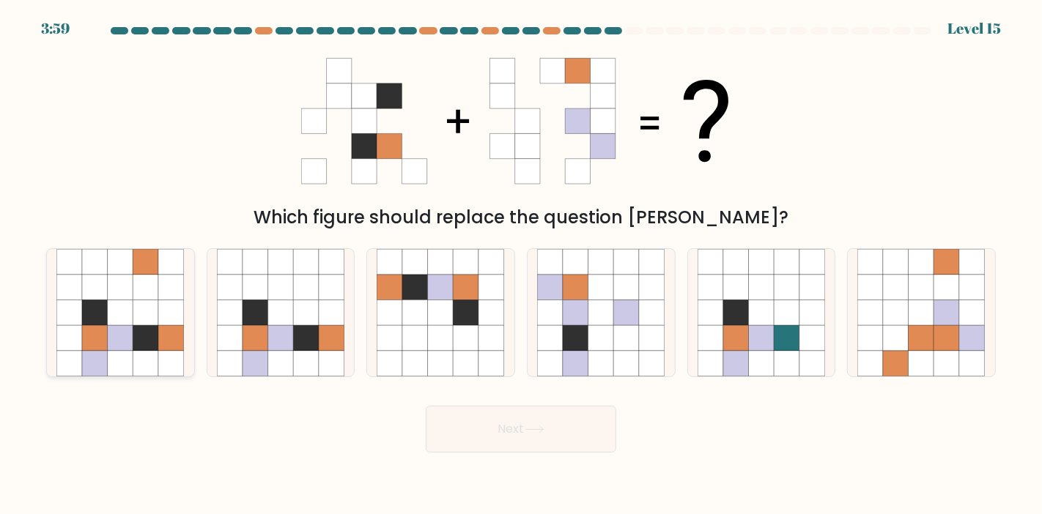
click at [117, 338] on icon at bounding box center [121, 338] width 26 height 26
click at [521, 265] on input "a." at bounding box center [521, 260] width 1 height 7
radio input "true"
click at [493, 415] on button "Next" at bounding box center [521, 429] width 191 height 47
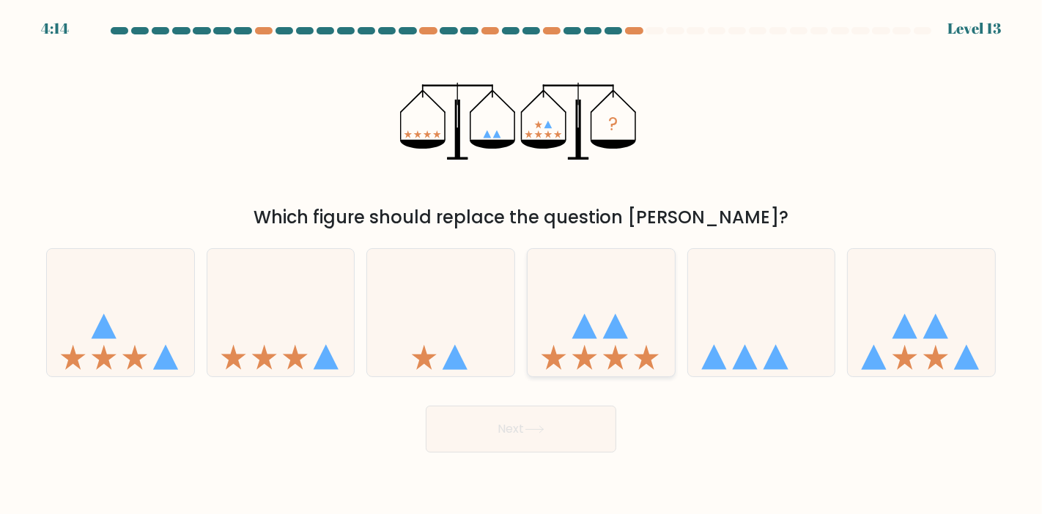
click at [617, 314] on icon at bounding box center [601, 313] width 147 height 122
click at [522, 265] on input "d." at bounding box center [521, 260] width 1 height 7
radio input "true"
click at [580, 440] on button "Next" at bounding box center [521, 429] width 191 height 47
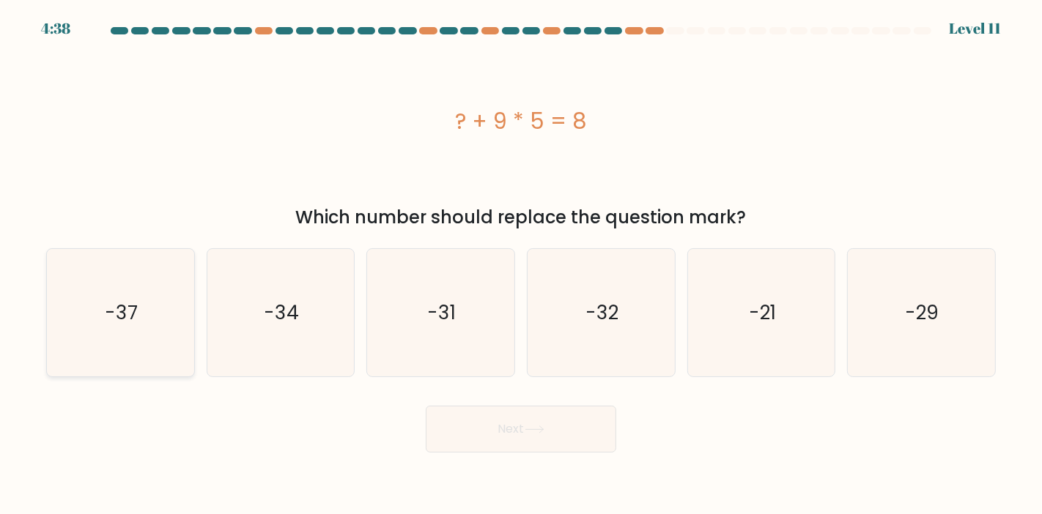
click at [157, 357] on icon "-37" at bounding box center [119, 312] width 127 height 127
click at [521, 265] on input "a. -37" at bounding box center [521, 260] width 1 height 7
radio input "true"
click at [520, 430] on button "Next" at bounding box center [521, 429] width 191 height 47
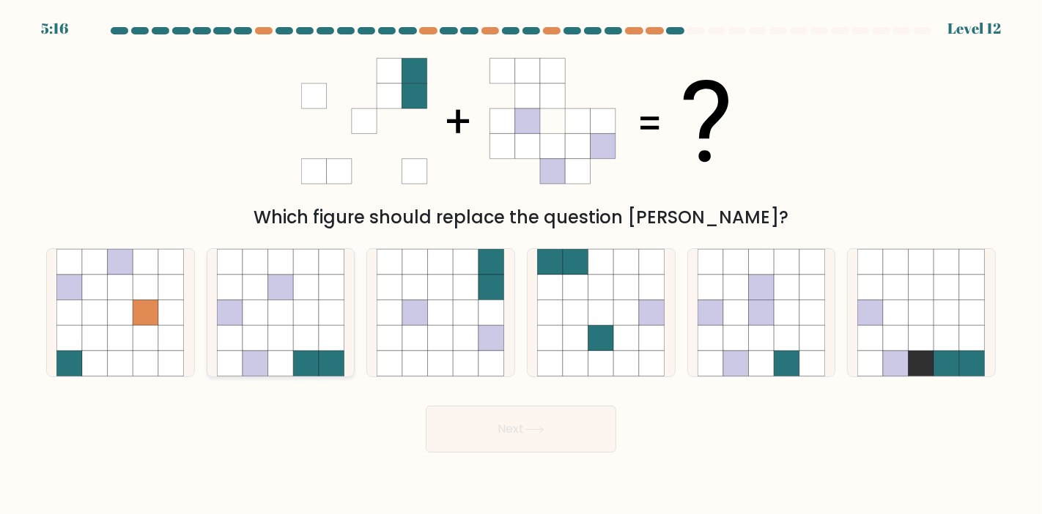
click at [291, 368] on icon at bounding box center [281, 364] width 26 height 26
click at [521, 265] on input "b." at bounding box center [521, 260] width 1 height 7
radio input "true"
click at [510, 429] on button "Next" at bounding box center [521, 429] width 191 height 47
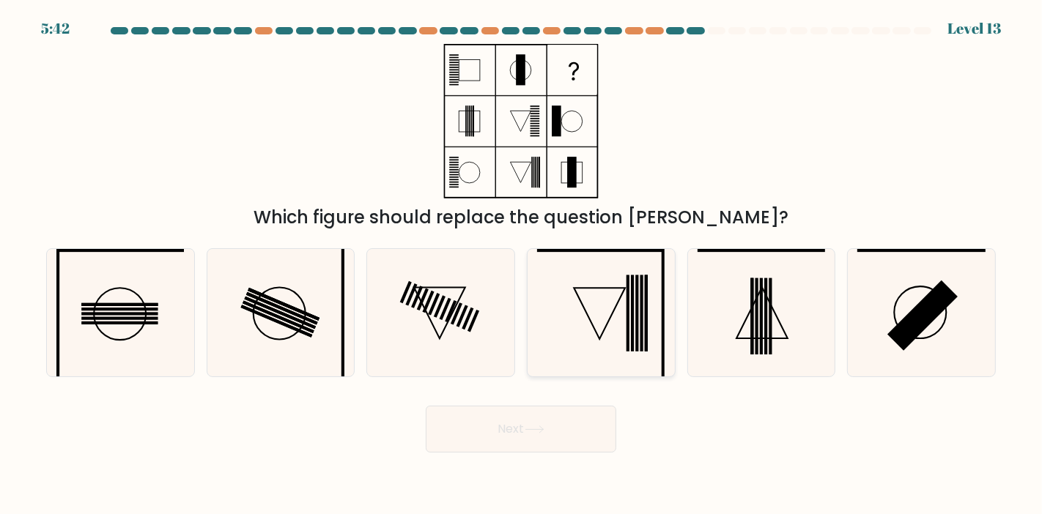
click at [645, 317] on icon at bounding box center [600, 312] width 127 height 127
click at [522, 265] on input "d." at bounding box center [521, 260] width 1 height 7
radio input "true"
click at [563, 425] on button "Next" at bounding box center [521, 429] width 191 height 47
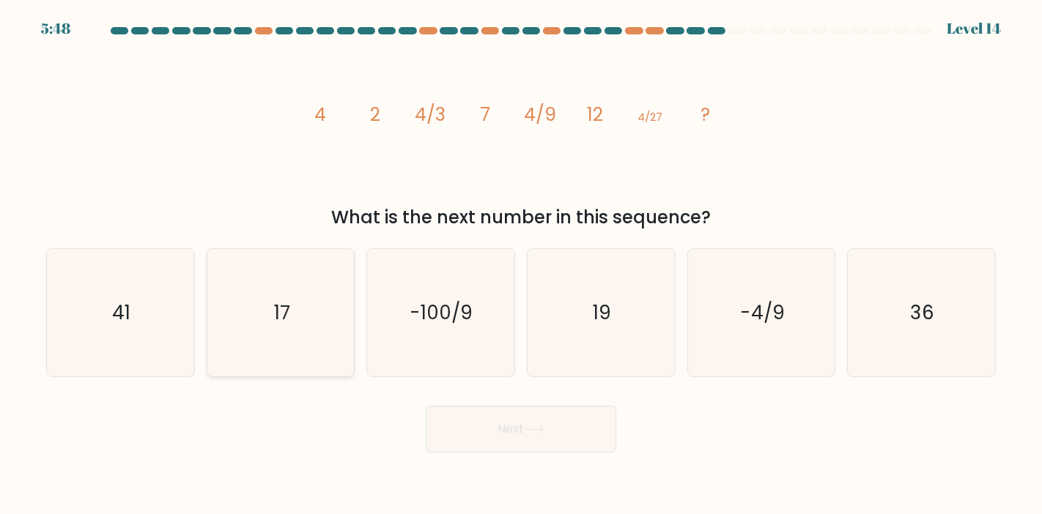
click at [306, 322] on icon "17" at bounding box center [280, 312] width 127 height 127
click at [521, 265] on input "b. 17" at bounding box center [521, 260] width 1 height 7
radio input "true"
click at [507, 434] on button "Next" at bounding box center [521, 429] width 191 height 47
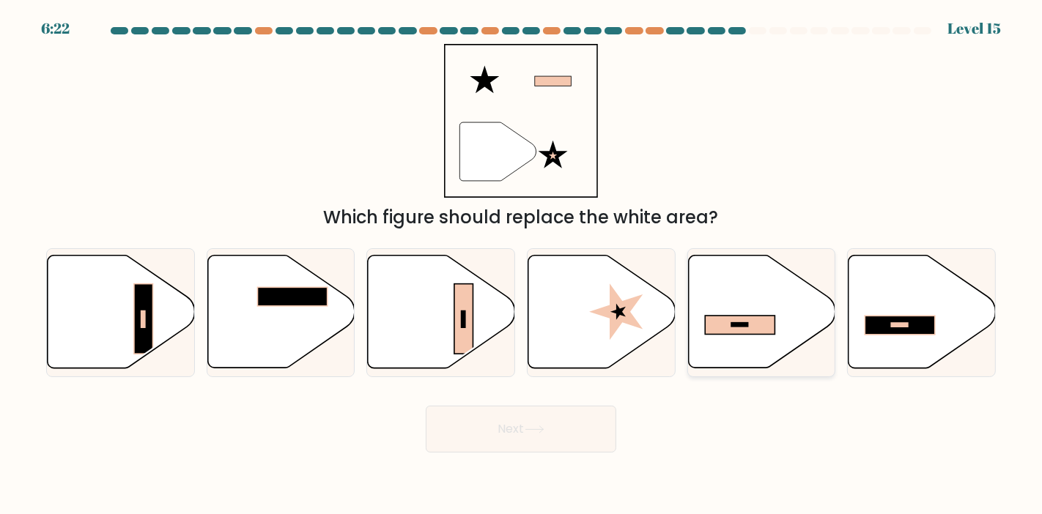
click at [750, 323] on rect at bounding box center [740, 326] width 70 height 19
click at [522, 265] on input "e." at bounding box center [521, 260] width 1 height 7
radio input "true"
click at [544, 426] on icon at bounding box center [535, 430] width 20 height 8
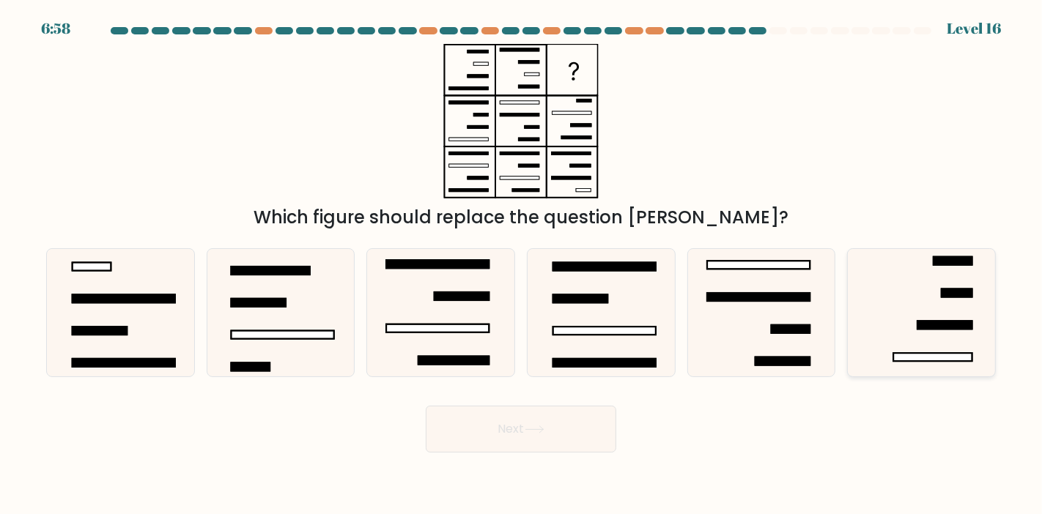
click at [903, 292] on icon at bounding box center [920, 312] width 127 height 127
click at [522, 265] on input "f." at bounding box center [521, 260] width 1 height 7
radio input "true"
click at [543, 426] on icon at bounding box center [535, 430] width 20 height 8
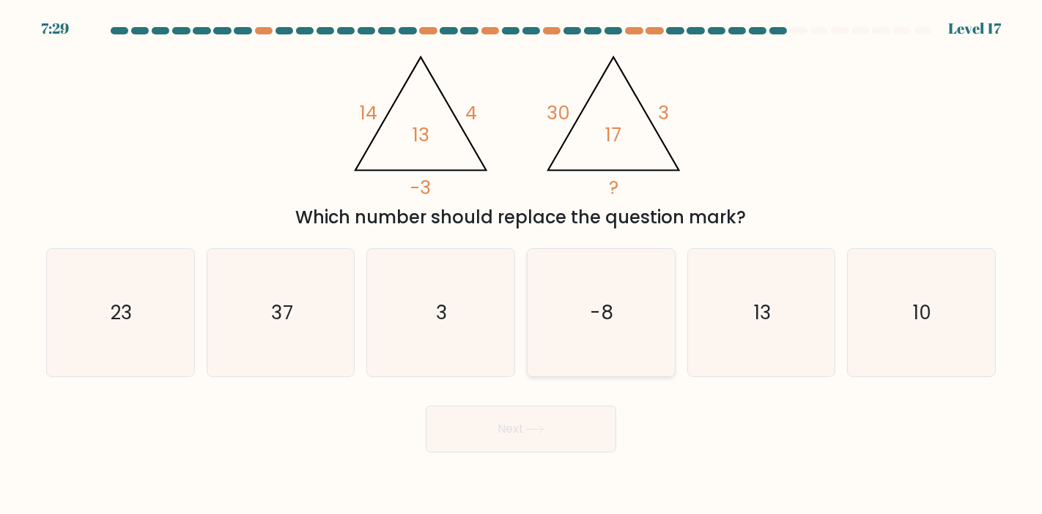
click at [591, 321] on text "-8" at bounding box center [602, 313] width 23 height 26
click at [522, 265] on input "d. -8" at bounding box center [521, 260] width 1 height 7
radio input "true"
click at [551, 421] on button "Next" at bounding box center [521, 429] width 191 height 47
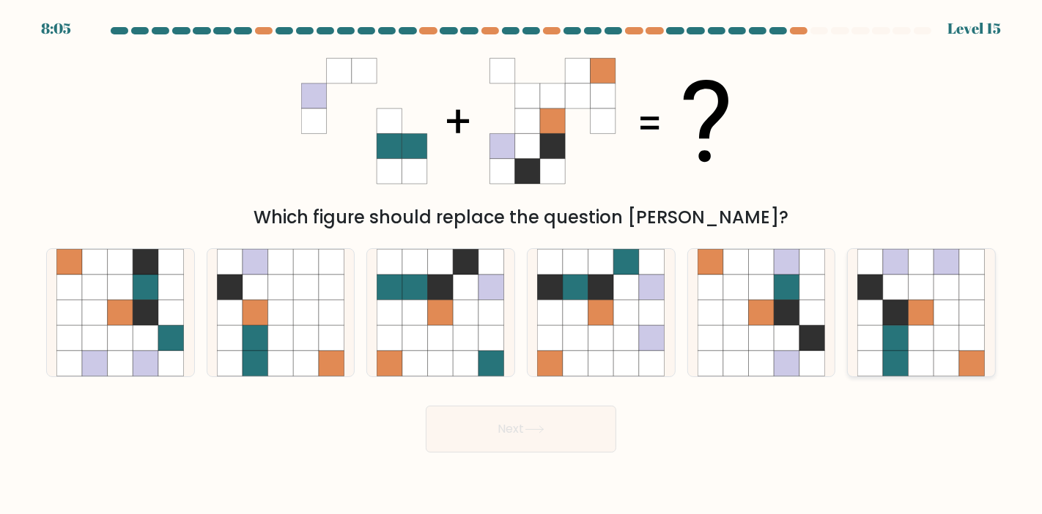
click at [897, 363] on icon at bounding box center [897, 364] width 26 height 26
click at [522, 265] on input "f." at bounding box center [521, 260] width 1 height 7
radio input "true"
click at [478, 443] on button "Next" at bounding box center [521, 429] width 191 height 47
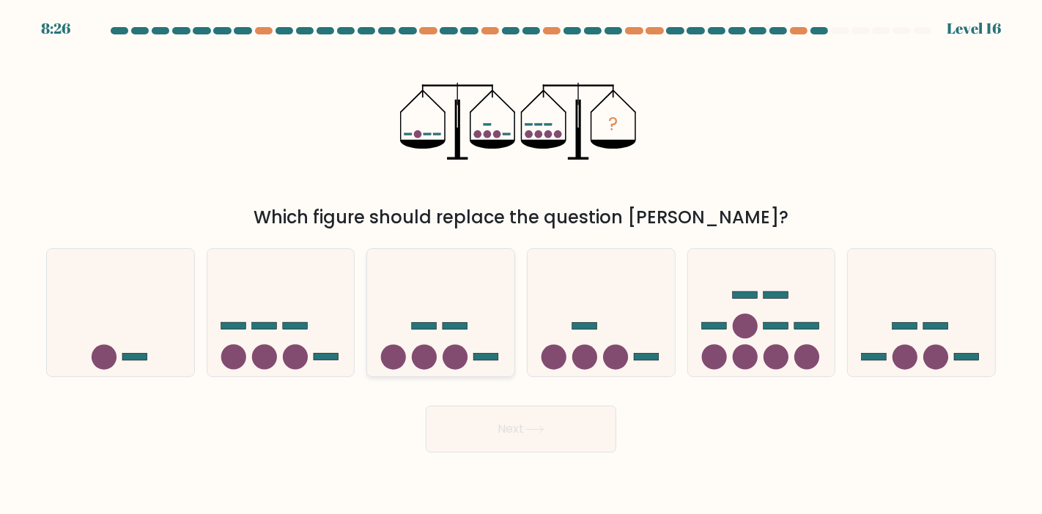
click at [448, 348] on circle at bounding box center [455, 356] width 25 height 25
click at [521, 265] on input "c." at bounding box center [521, 260] width 1 height 7
radio input "true"
click at [520, 434] on button "Next" at bounding box center [521, 429] width 191 height 47
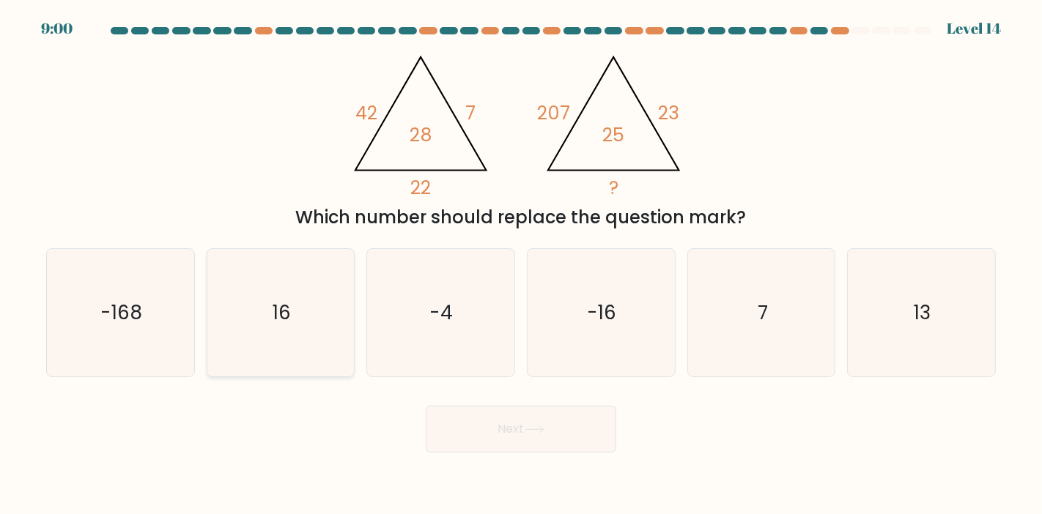
click at [295, 339] on icon "16" at bounding box center [280, 312] width 127 height 127
click at [521, 265] on input "b. 16" at bounding box center [521, 260] width 1 height 7
radio input "true"
click at [502, 445] on button "Next" at bounding box center [521, 429] width 191 height 47
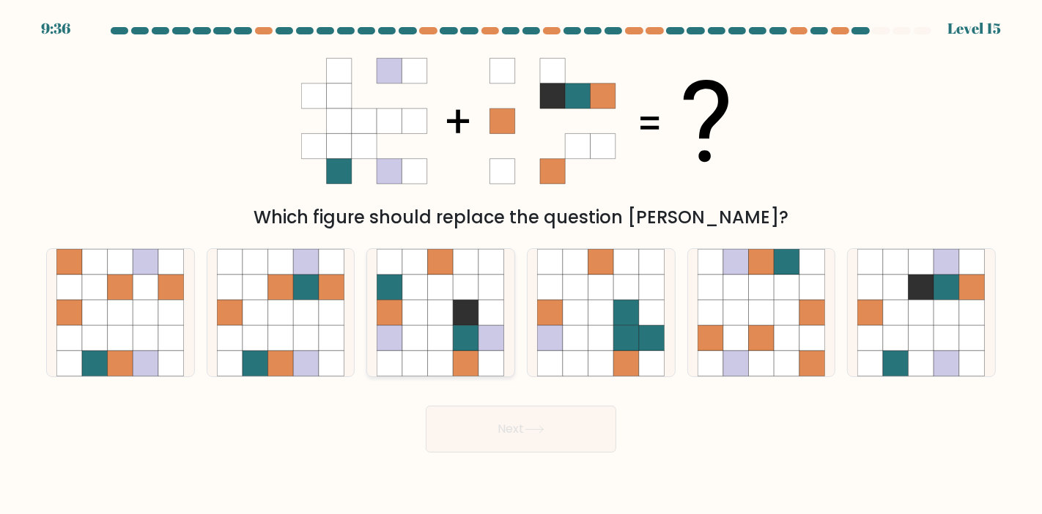
click at [432, 317] on icon at bounding box center [441, 313] width 26 height 26
click at [521, 265] on input "c." at bounding box center [521, 260] width 1 height 7
radio input "true"
click at [528, 434] on button "Next" at bounding box center [521, 429] width 191 height 47
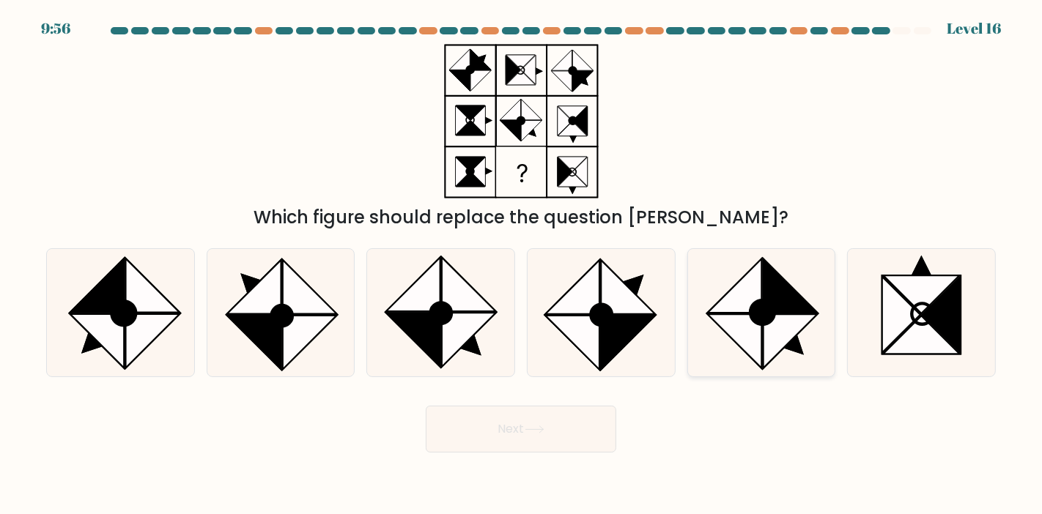
click at [755, 338] on icon at bounding box center [735, 341] width 54 height 54
click at [522, 265] on input "e." at bounding box center [521, 260] width 1 height 7
radio input "true"
click at [525, 446] on button "Next" at bounding box center [521, 429] width 191 height 47
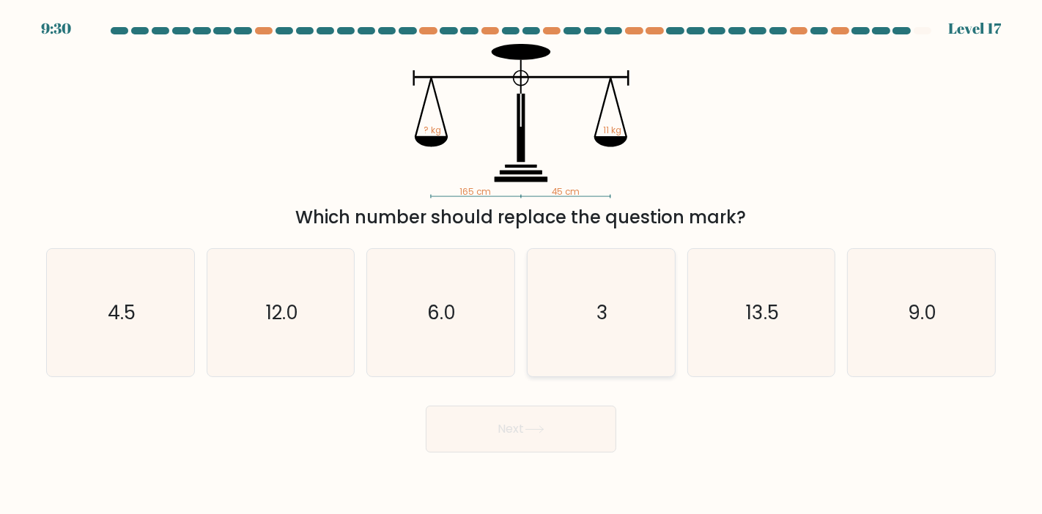
click at [592, 309] on icon "3" at bounding box center [600, 312] width 127 height 127
click at [522, 265] on input "d. 3" at bounding box center [521, 260] width 1 height 7
radio input "true"
click at [521, 451] on button "Next" at bounding box center [521, 429] width 191 height 47
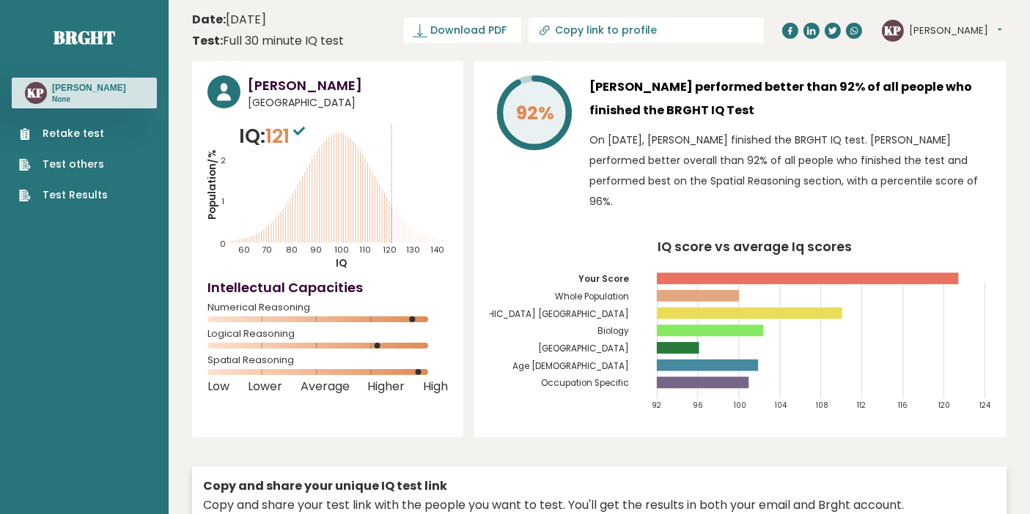
click at [290, 88] on h3 "Kryss Lorenz Paluca" at bounding box center [348, 85] width 200 height 20
